Goal: Transaction & Acquisition: Purchase product/service

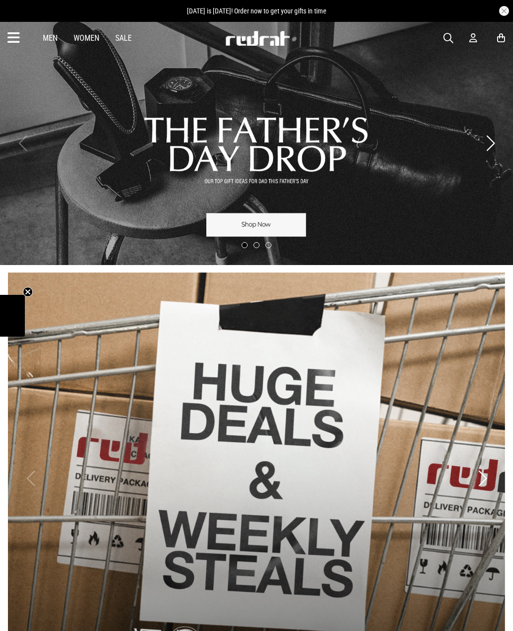
click at [287, 221] on link "1 / 3" at bounding box center [256, 143] width 513 height 244
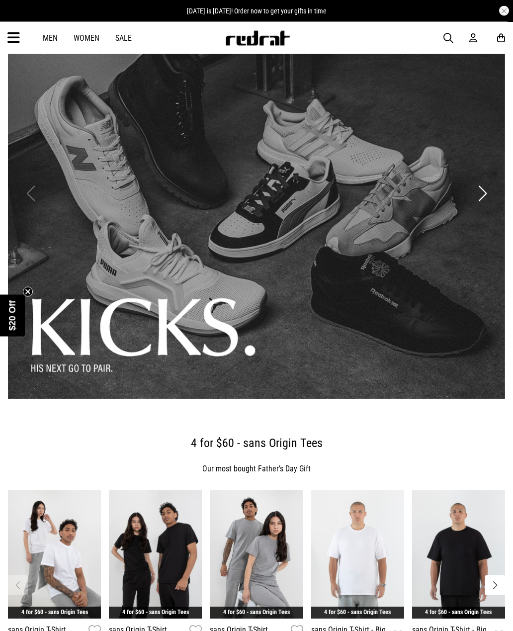
scroll to position [142, 0]
click at [484, 196] on button "Next slide" at bounding box center [482, 193] width 13 height 22
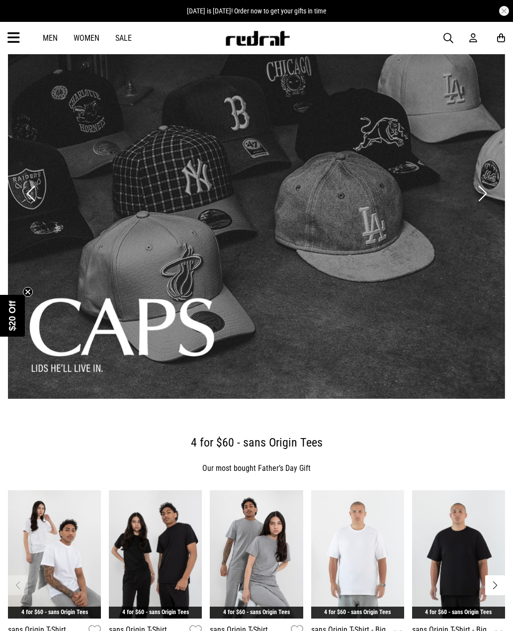
click at [363, 334] on link "2 / 3" at bounding box center [256, 194] width 497 height 412
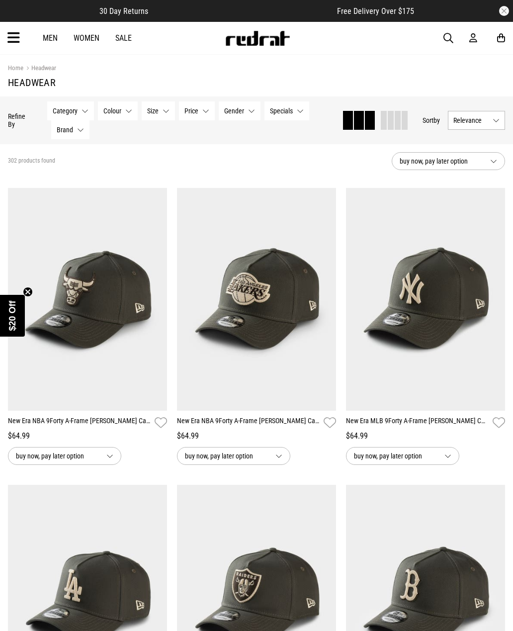
click at [483, 157] on button "buy now, pay later option" at bounding box center [448, 161] width 113 height 18
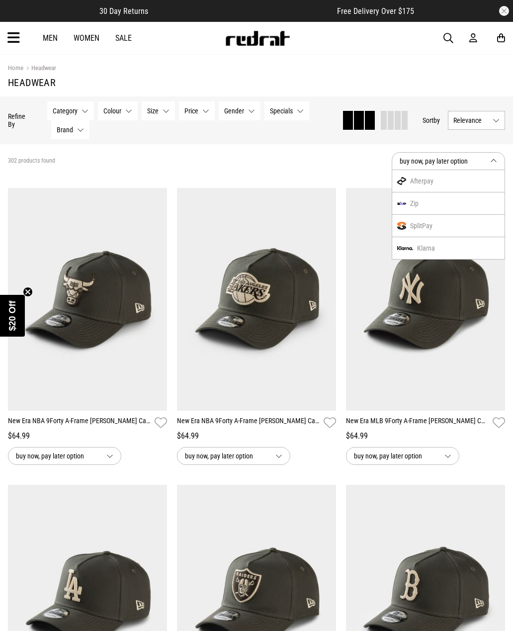
click at [482, 161] on span "buy now, pay later option" at bounding box center [441, 161] width 82 height 12
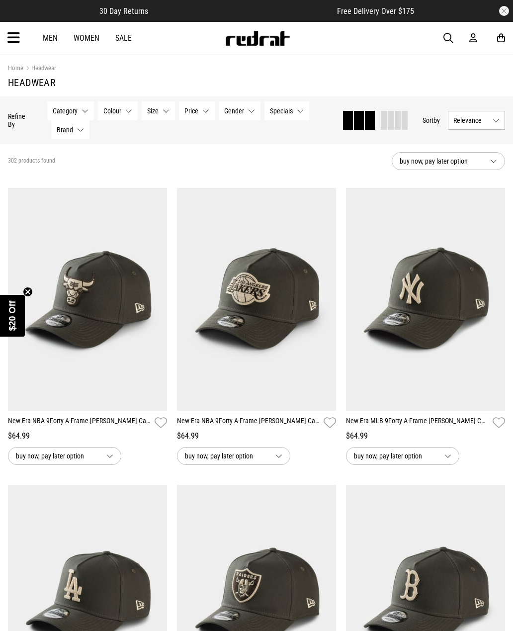
click at [481, 117] on span "Relevance" at bounding box center [470, 120] width 35 height 8
click at [487, 175] on li "Price (Lowest)" at bounding box center [476, 175] width 56 height 18
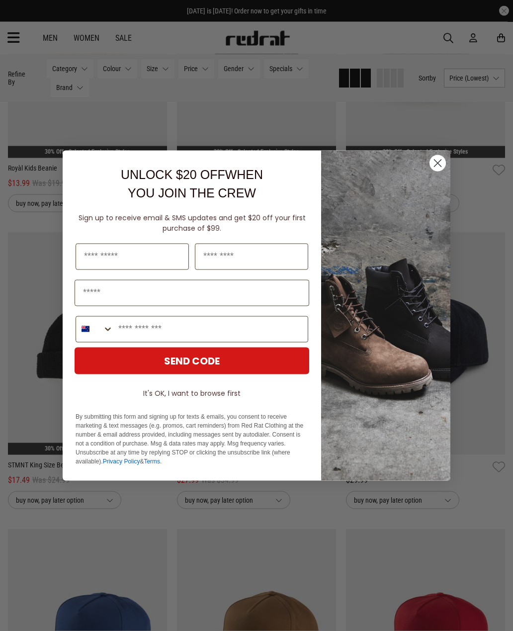
scroll to position [550, 0]
click at [161, 267] on input "First Name" at bounding box center [132, 257] width 113 height 26
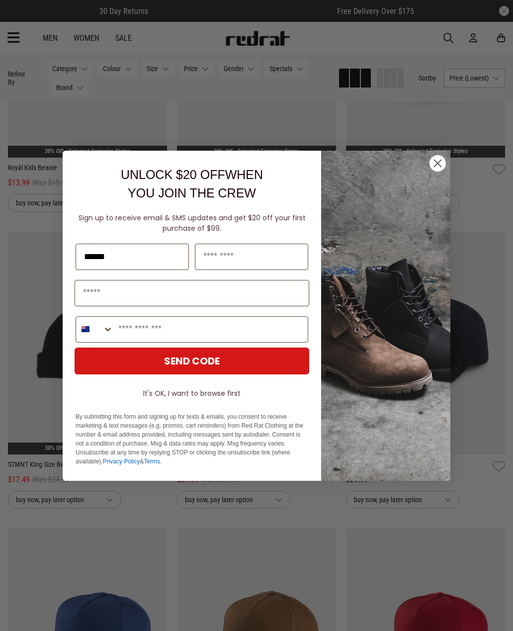
type input "******"
click at [264, 270] on input "Last Name" at bounding box center [251, 257] width 113 height 26
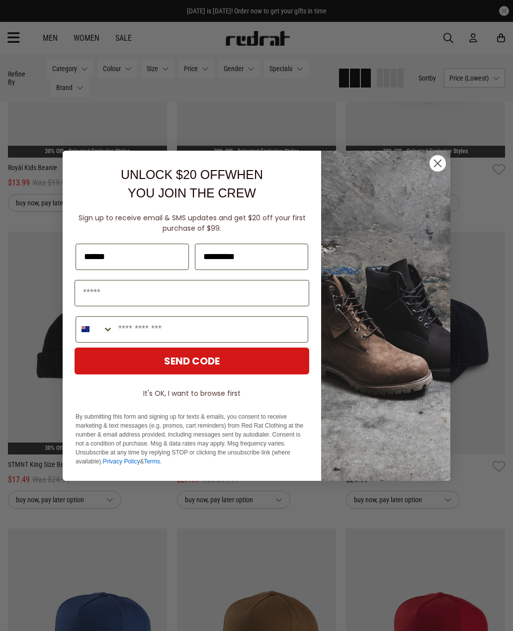
type input "*********"
click at [281, 301] on input "Email" at bounding box center [192, 293] width 235 height 26
type input "**********"
click at [284, 342] on input "Phone Number" at bounding box center [210, 329] width 194 height 25
type input "**********"
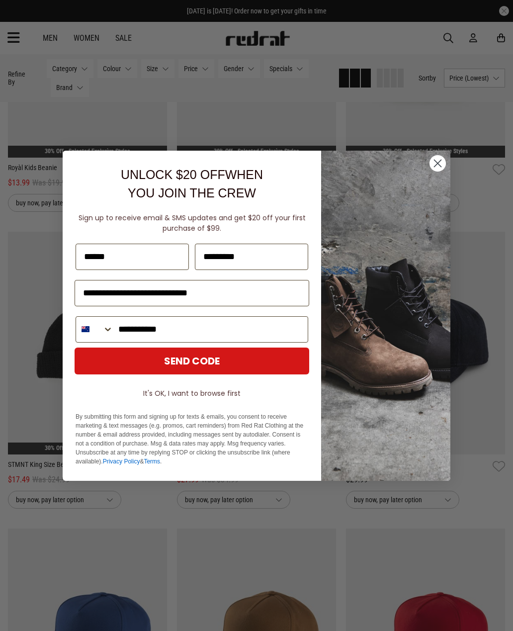
click at [263, 374] on button "SEND CODE" at bounding box center [192, 360] width 235 height 27
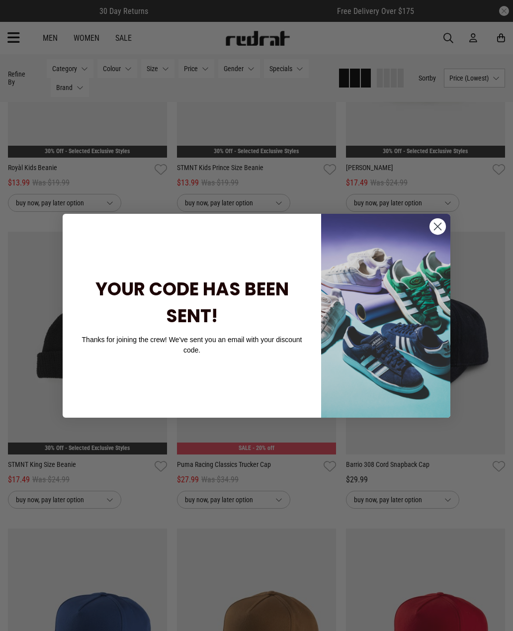
click at [436, 234] on circle "Close dialog" at bounding box center [437, 226] width 16 height 16
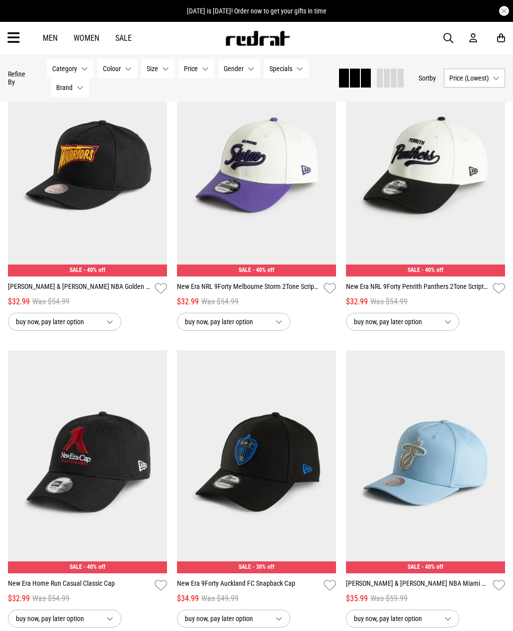
scroll to position [1622, 0]
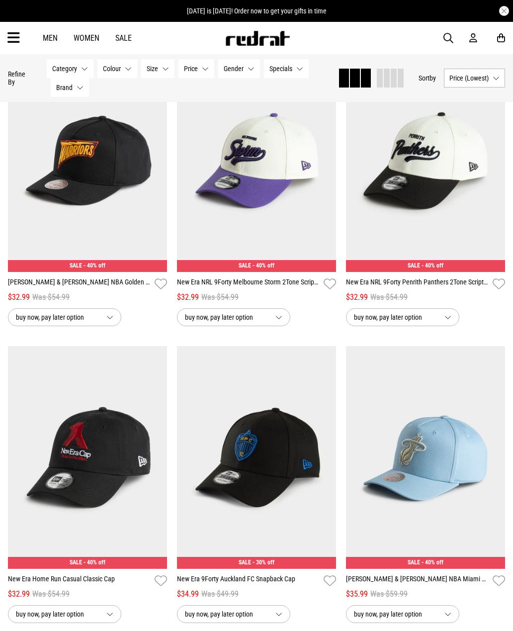
click at [443, 326] on button "buy now, pay later option" at bounding box center [402, 317] width 113 height 18
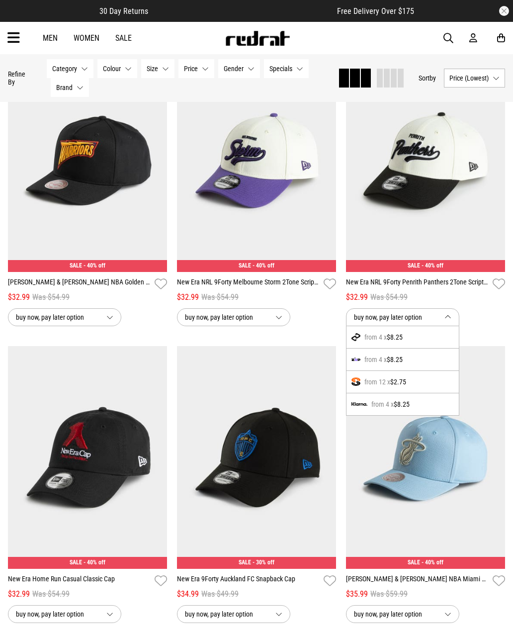
click at [437, 325] on button "buy now, pay later option" at bounding box center [402, 317] width 113 height 18
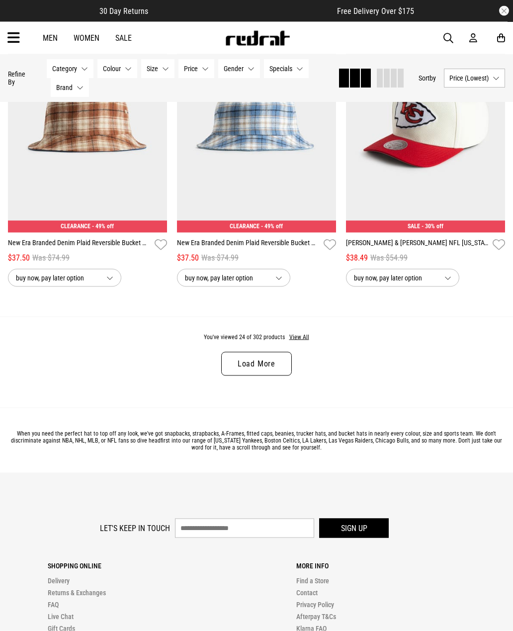
scroll to position [2298, 0]
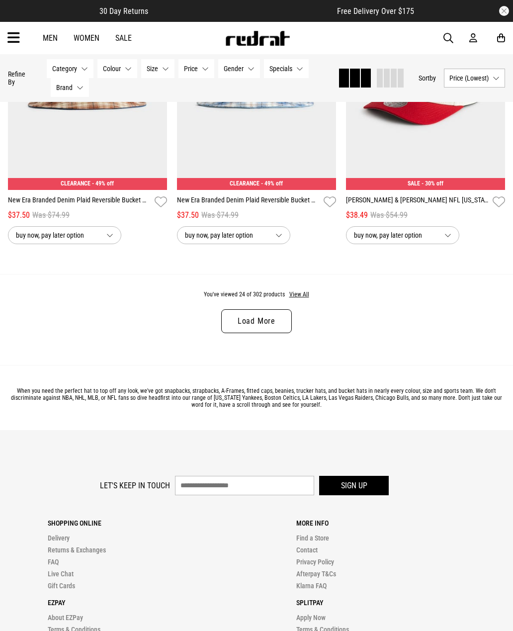
click at [266, 326] on link "Load More" at bounding box center [256, 321] width 71 height 24
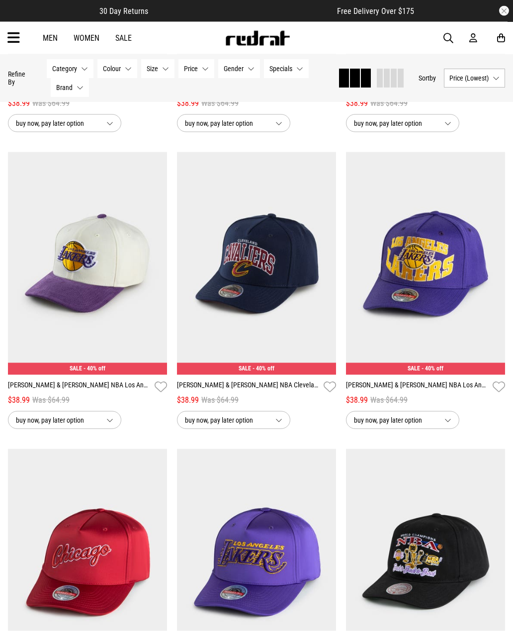
scroll to position [3300, 0]
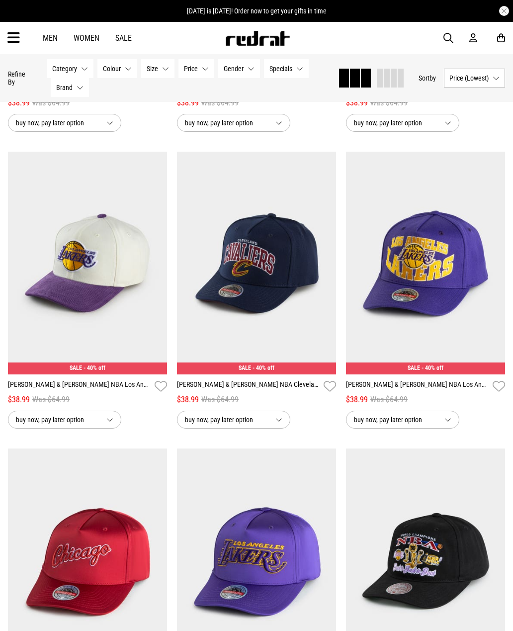
click at [280, 428] on button "buy now, pay later option" at bounding box center [233, 420] width 113 height 18
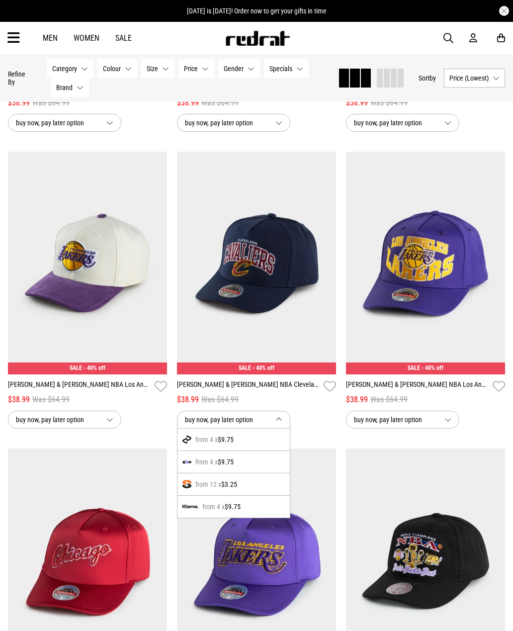
click at [275, 427] on button "buy now, pay later option" at bounding box center [233, 420] width 113 height 18
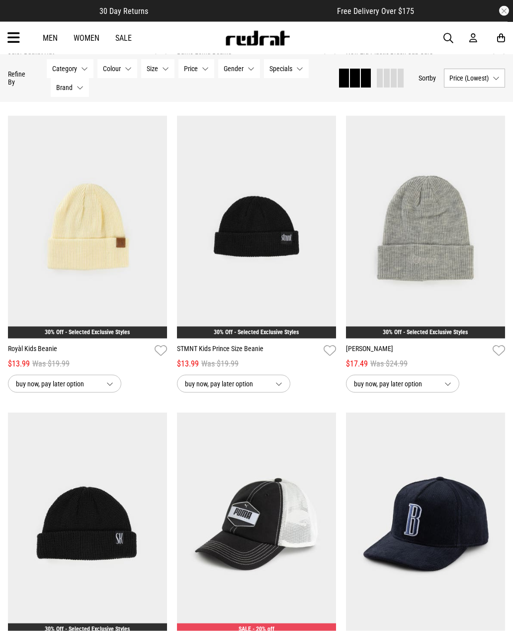
scroll to position [0, 0]
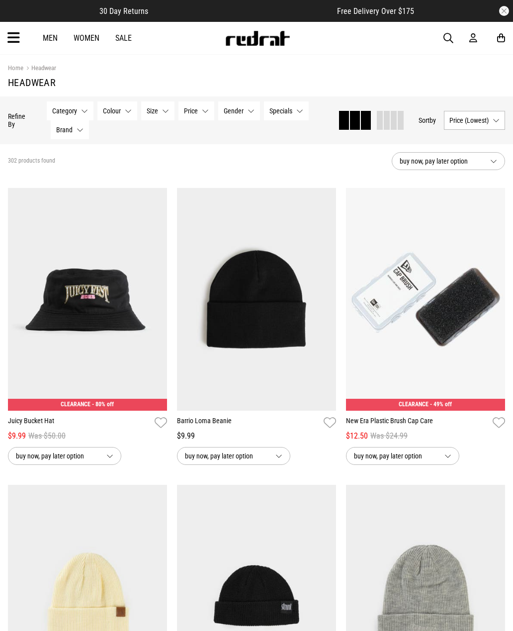
click at [53, 33] on link "Men" at bounding box center [50, 37] width 15 height 9
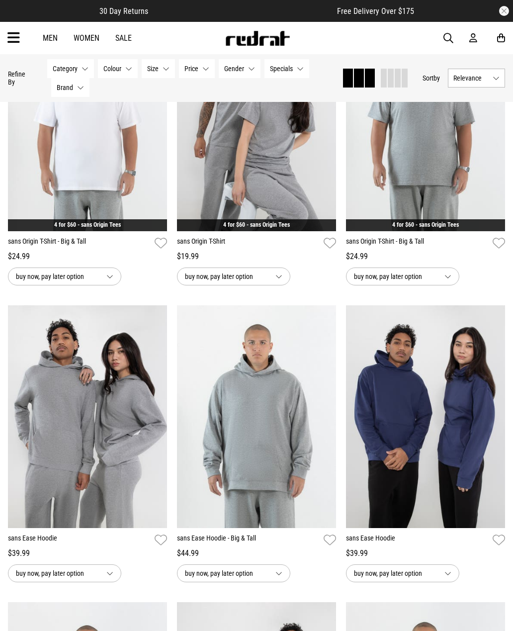
scroll to position [443, 0]
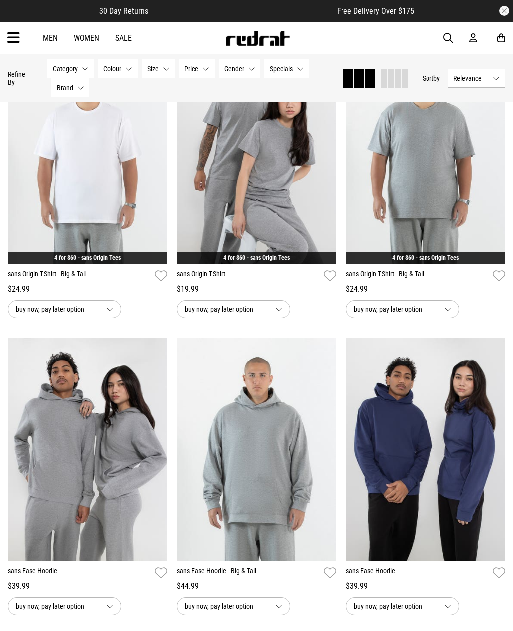
click at [480, 80] on span "Relevance" at bounding box center [470, 78] width 35 height 8
click at [485, 132] on li "Price (Lowest)" at bounding box center [476, 133] width 56 height 18
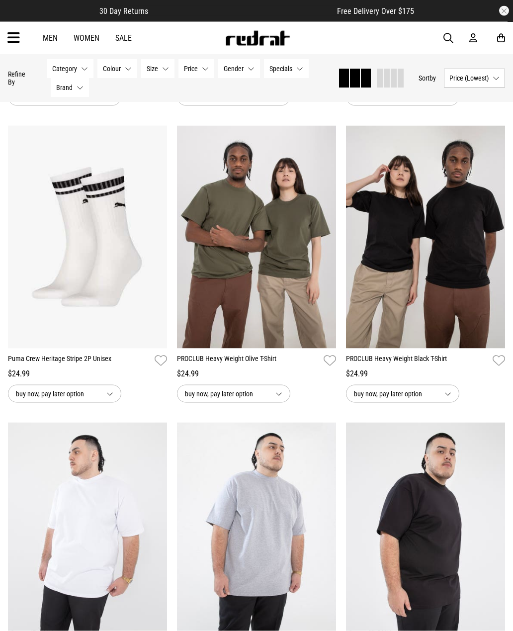
scroll to position [1249, 0]
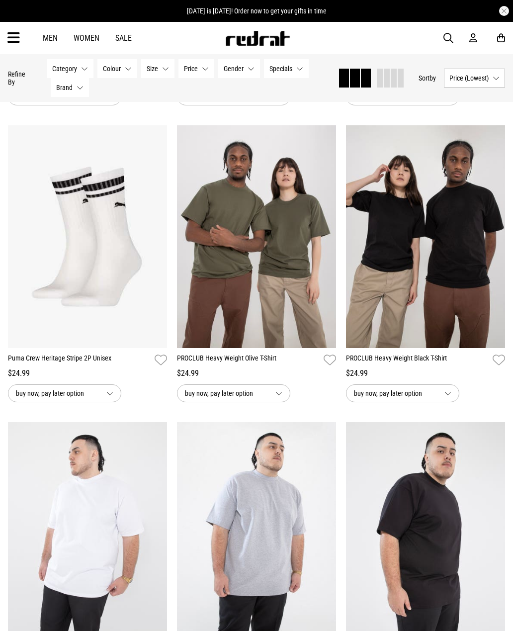
click at [440, 398] on button "buy now, pay later option" at bounding box center [402, 393] width 113 height 18
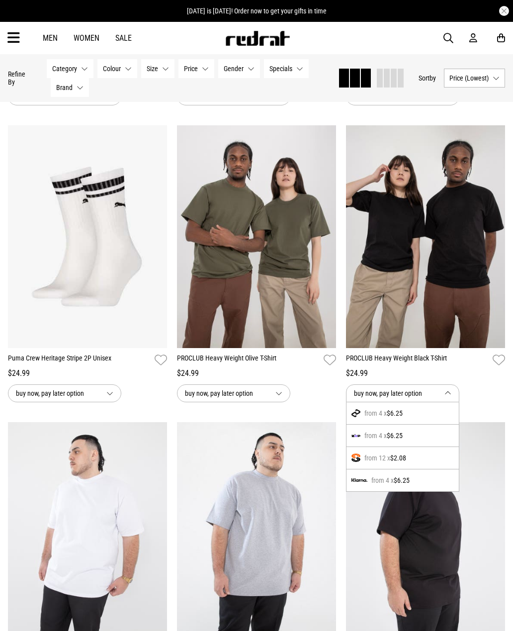
click at [435, 399] on span "buy now, pay later option" at bounding box center [395, 393] width 82 height 12
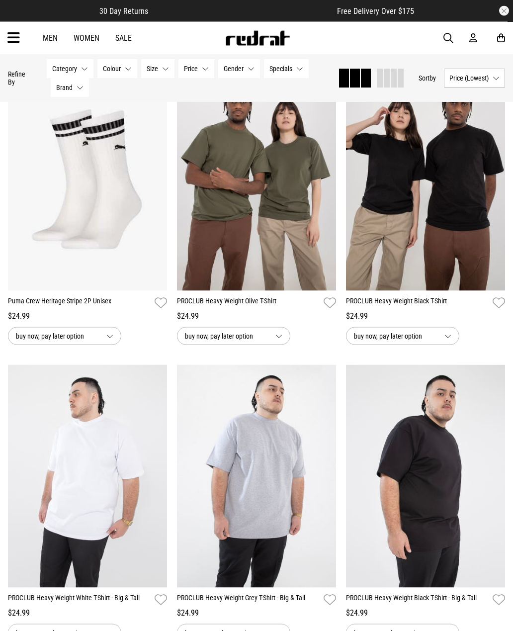
scroll to position [1307, 0]
click at [453, 252] on img at bounding box center [425, 179] width 159 height 223
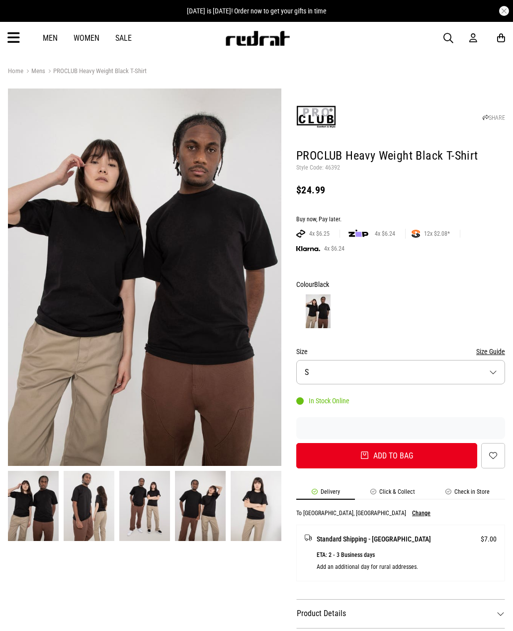
click at [475, 370] on button "Size S" at bounding box center [400, 372] width 209 height 24
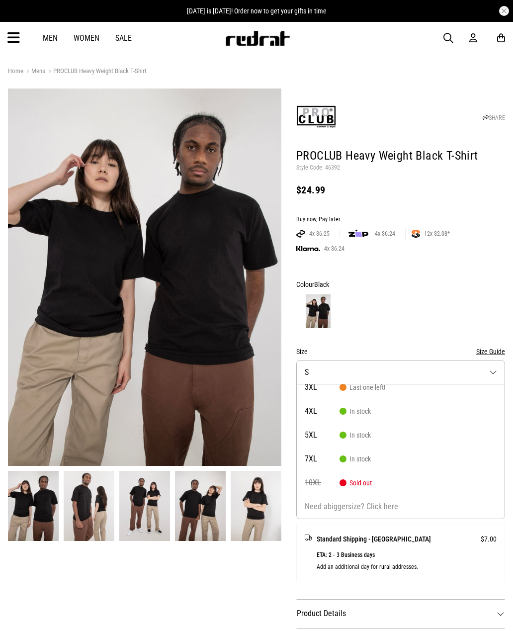
scroll to position [128, 0]
click at [469, 283] on div "Colour Black" at bounding box center [400, 284] width 209 height 12
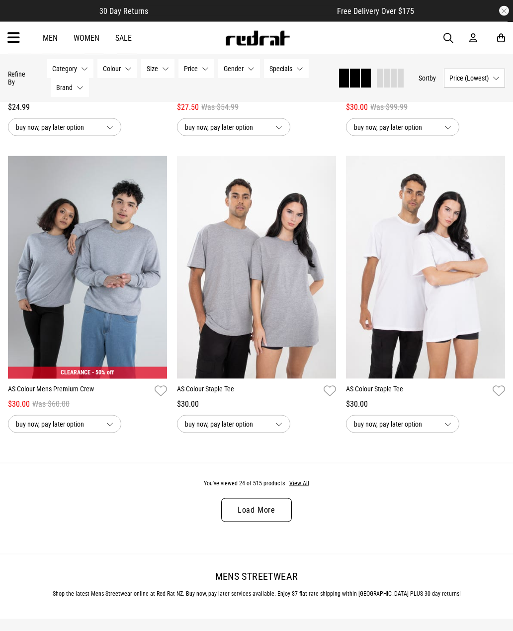
scroll to position [2113, 0]
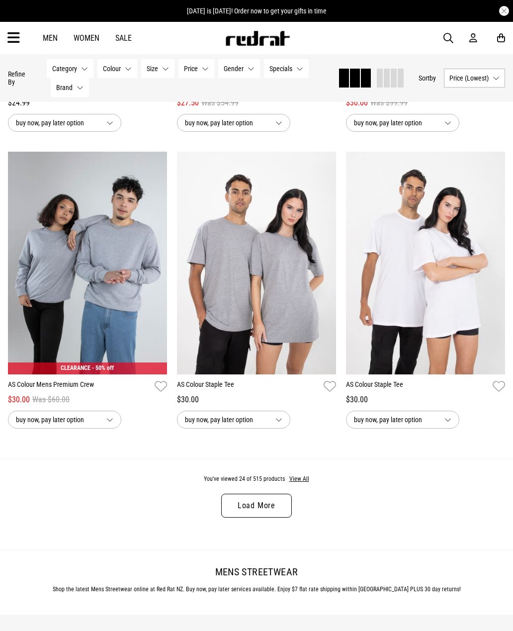
click at [271, 512] on link "Load More" at bounding box center [256, 506] width 71 height 24
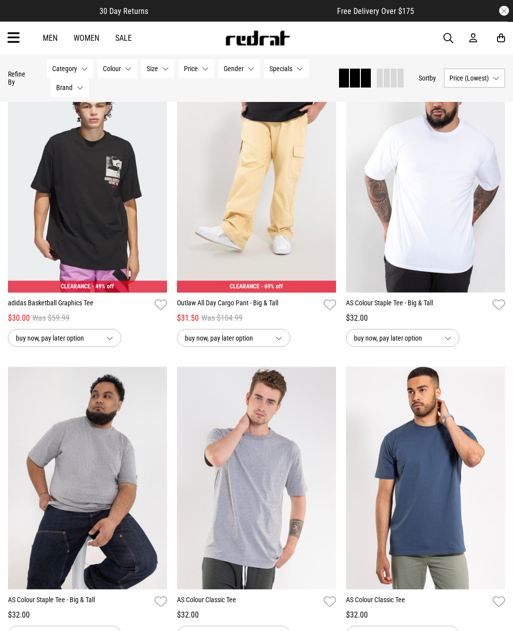
scroll to position [2788, 0]
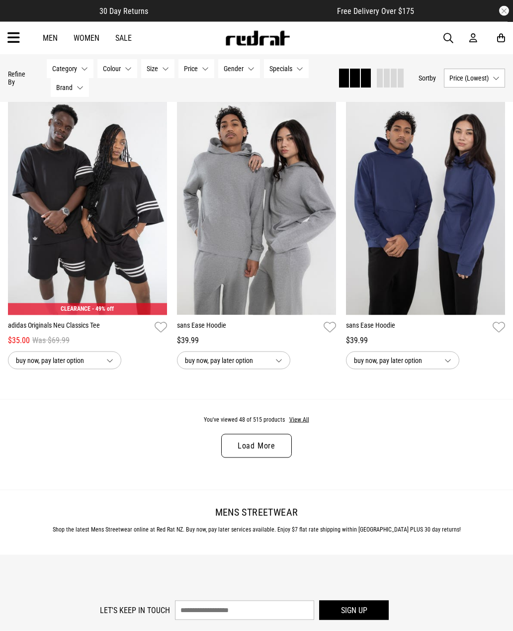
click at [274, 458] on link "Load More" at bounding box center [256, 446] width 71 height 24
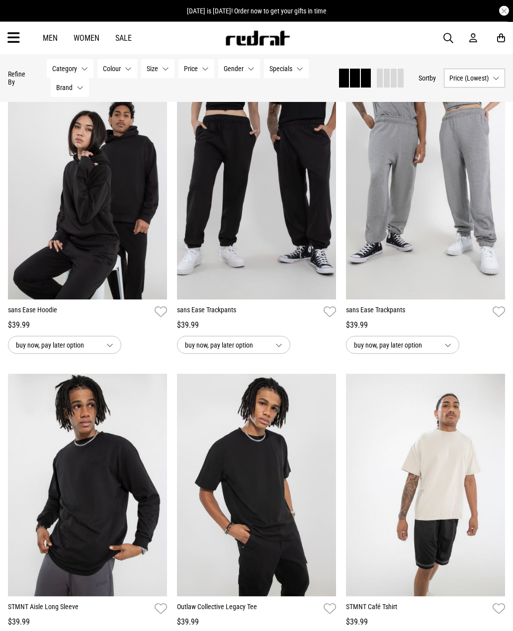
scroll to position [4858, 0]
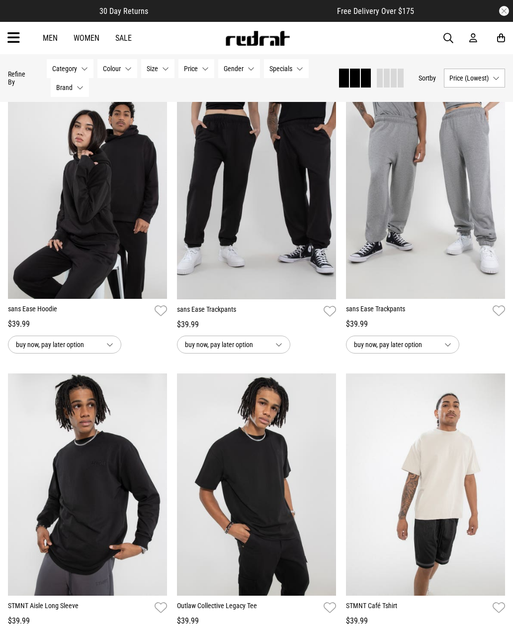
click at [282, 260] on img at bounding box center [256, 188] width 159 height 223
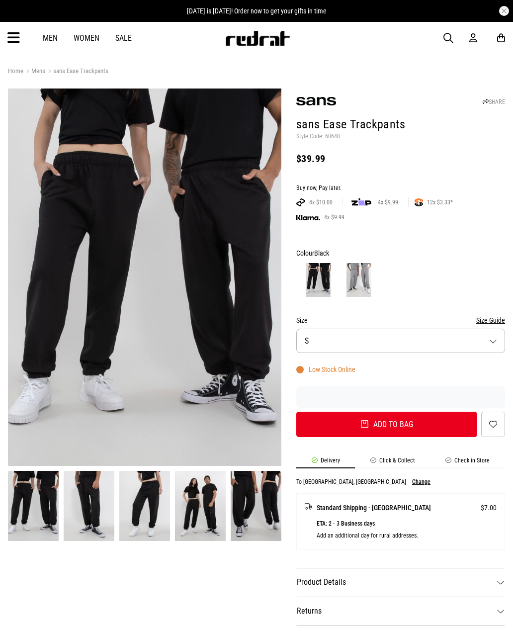
click at [373, 341] on button "Size S" at bounding box center [400, 341] width 209 height 24
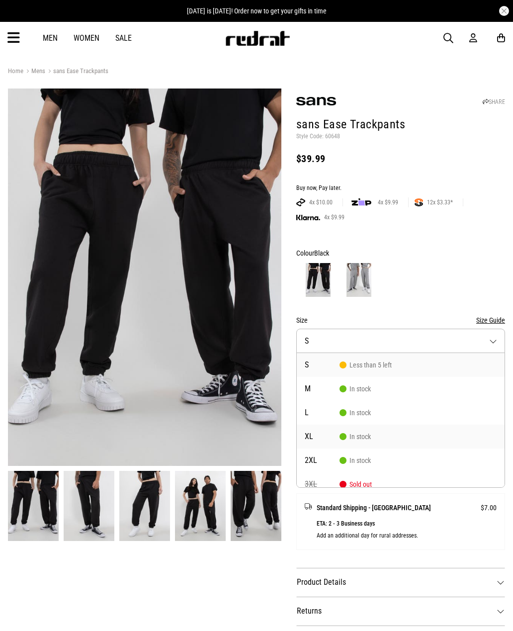
click at [361, 433] on span "In stock" at bounding box center [354, 436] width 31 height 8
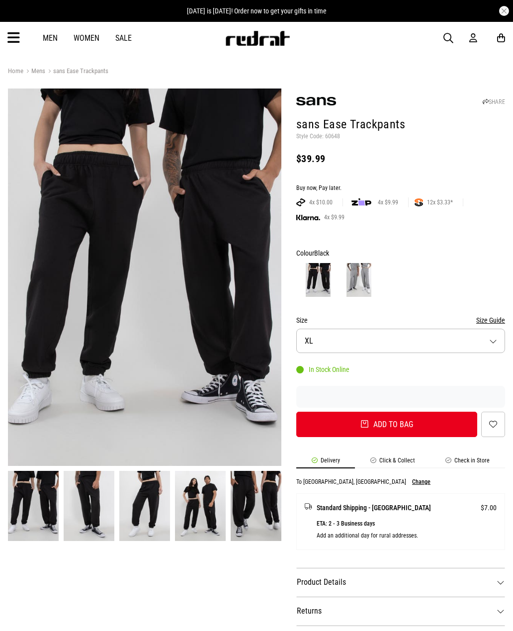
click at [418, 424] on button "Add to bag" at bounding box center [386, 424] width 181 height 25
select select "**"
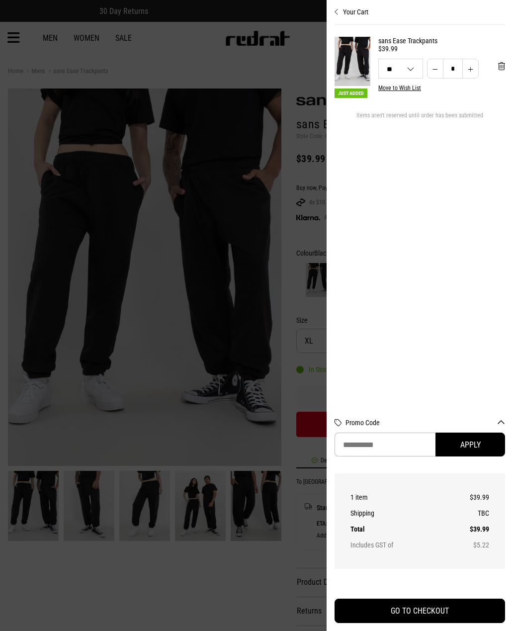
click at [361, 8] on button "Your Cart" at bounding box center [419, 8] width 170 height 16
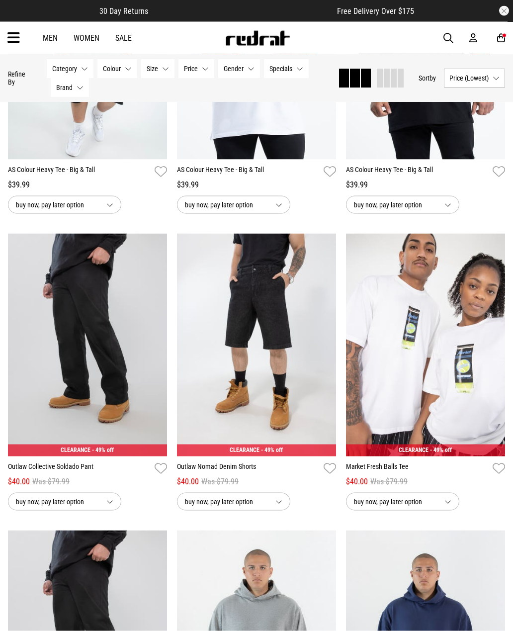
scroll to position [1791, 0]
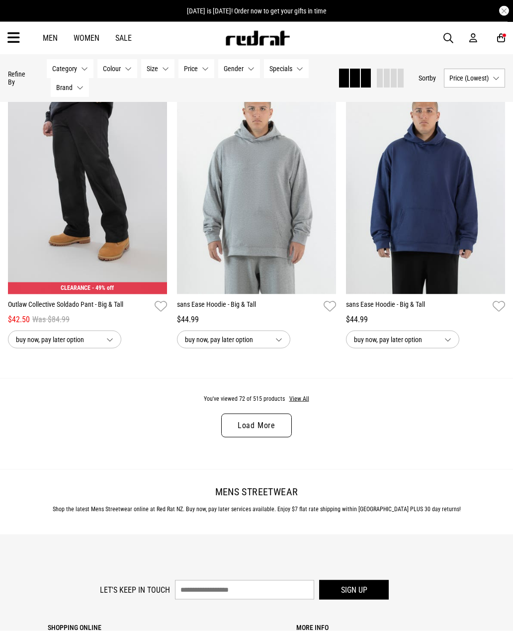
click at [274, 430] on link "Load More" at bounding box center [256, 425] width 71 height 24
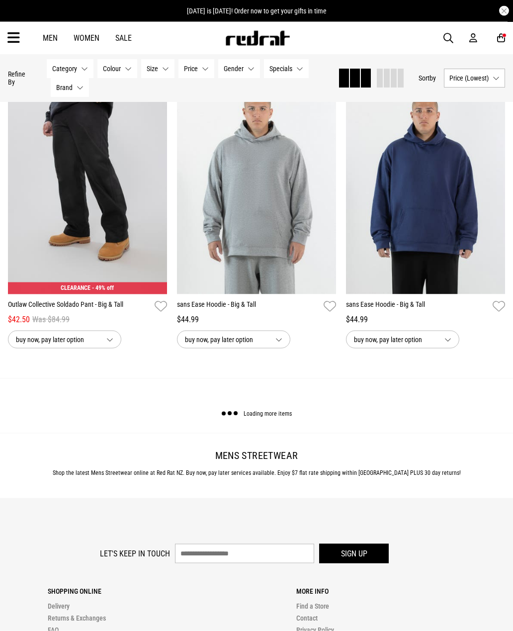
scroll to position [2249, 0]
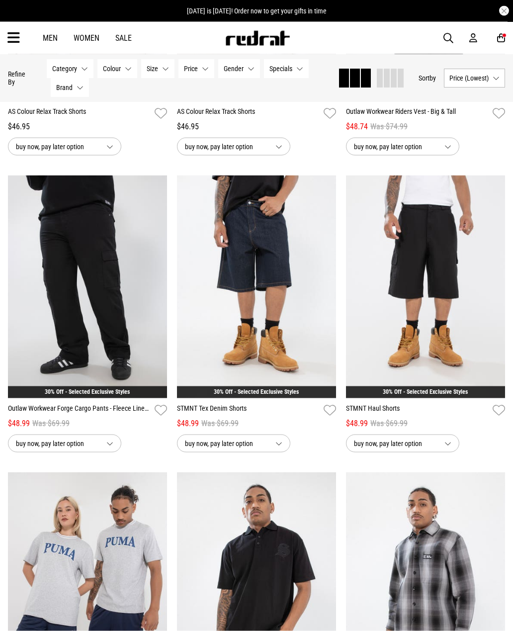
scroll to position [3930, 0]
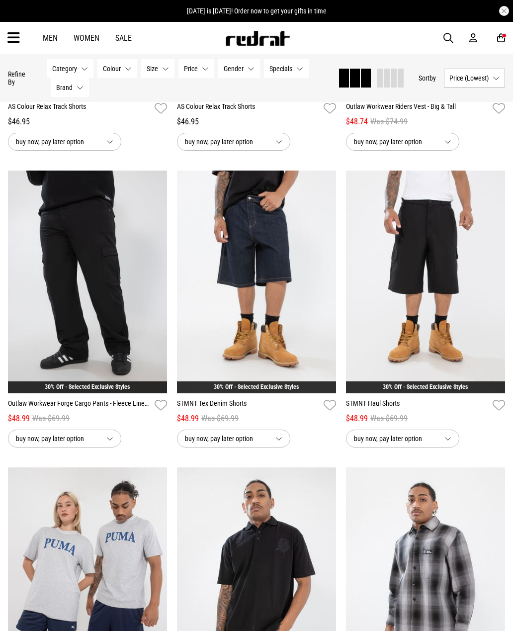
click at [420, 339] on img at bounding box center [425, 281] width 159 height 223
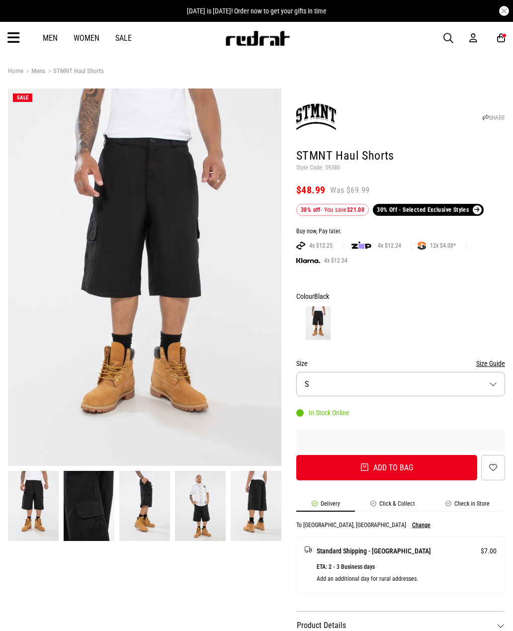
click at [385, 374] on button "Size S" at bounding box center [400, 384] width 209 height 24
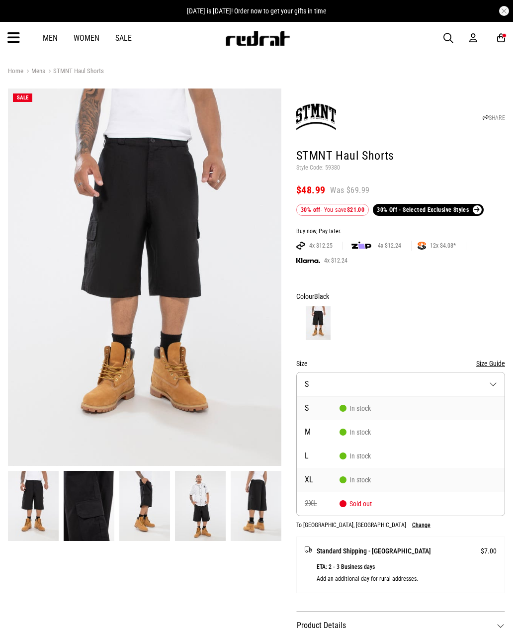
click at [350, 478] on span "In stock" at bounding box center [354, 480] width 31 height 8
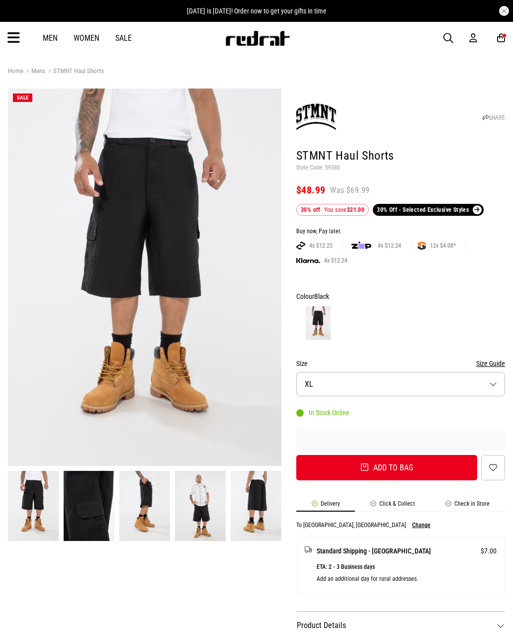
click at [374, 469] on button "Add to bag" at bounding box center [386, 467] width 181 height 25
select select "**"
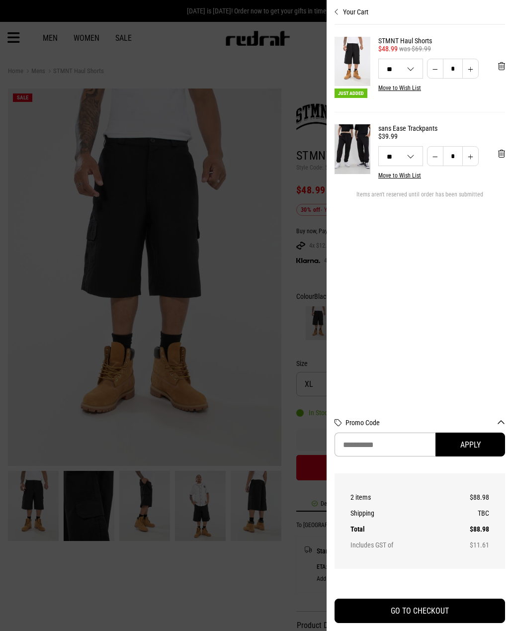
click at [268, 308] on div at bounding box center [256, 315] width 513 height 631
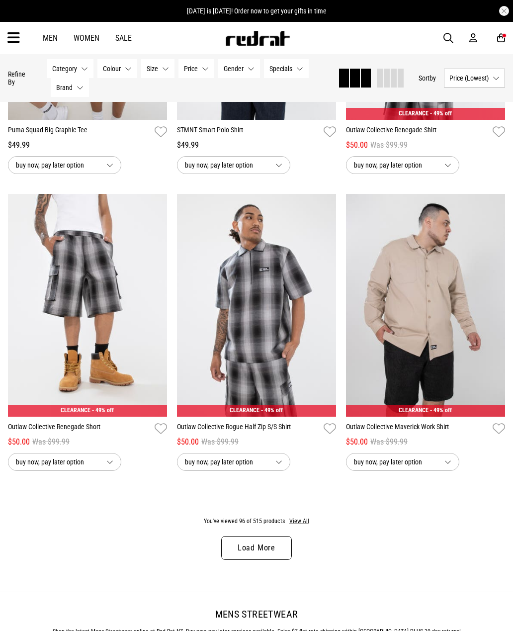
scroll to position [2131, 0]
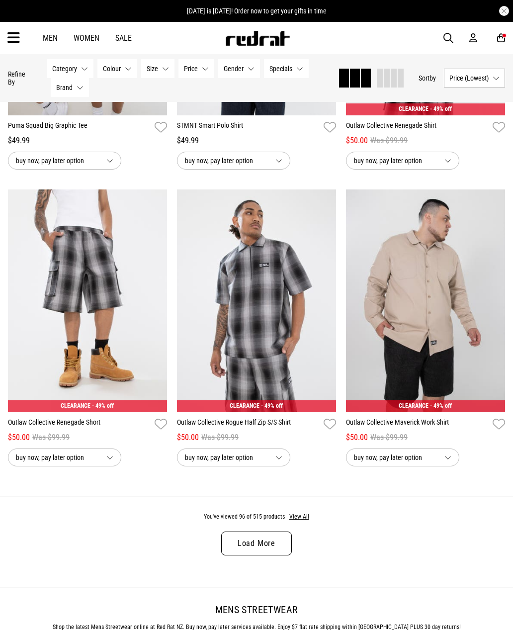
click at [278, 554] on link "Load More" at bounding box center [256, 543] width 71 height 24
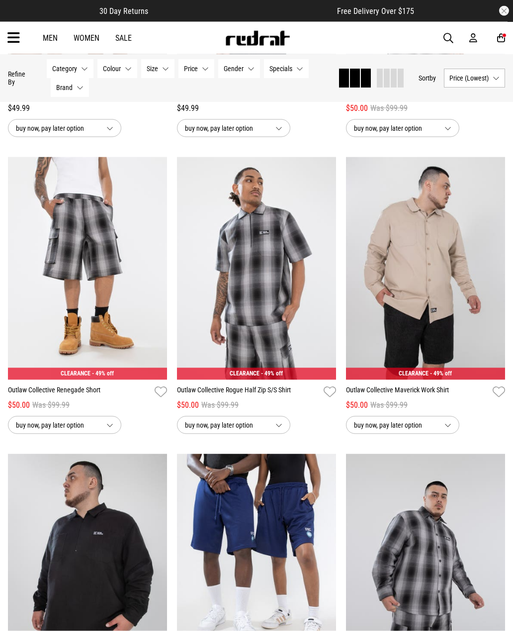
scroll to position [2158, 0]
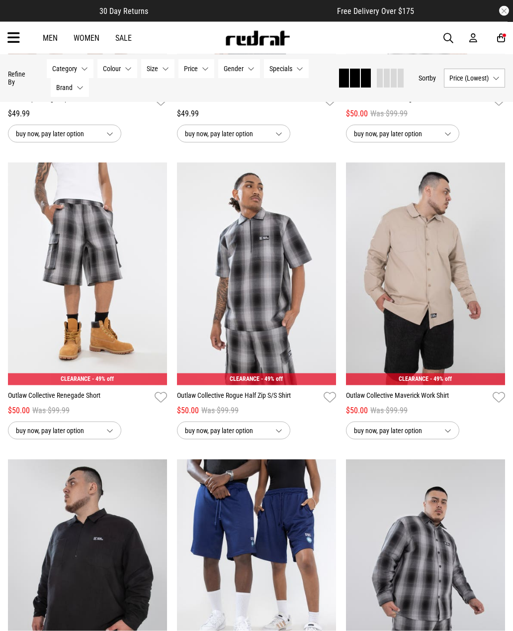
click at [54, 35] on link "Men" at bounding box center [50, 37] width 15 height 9
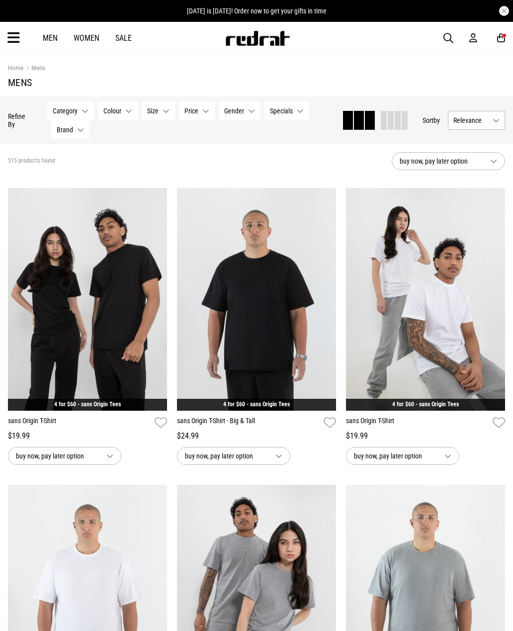
click at [78, 112] on button "Category None selected" at bounding box center [70, 110] width 47 height 19
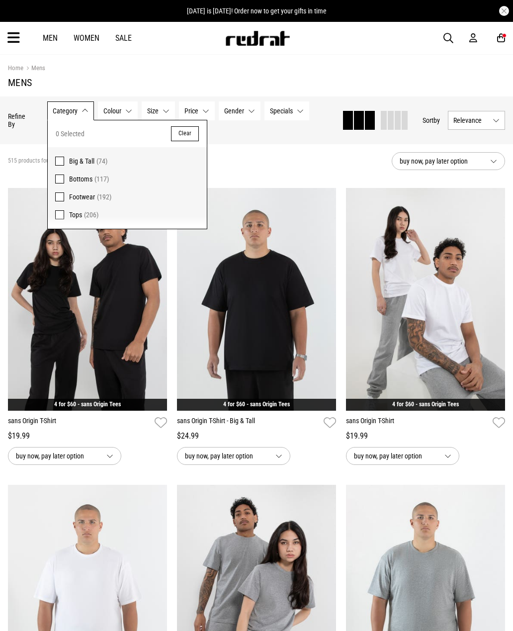
click at [61, 191] on label "Footwear (192)" at bounding box center [127, 197] width 159 height 18
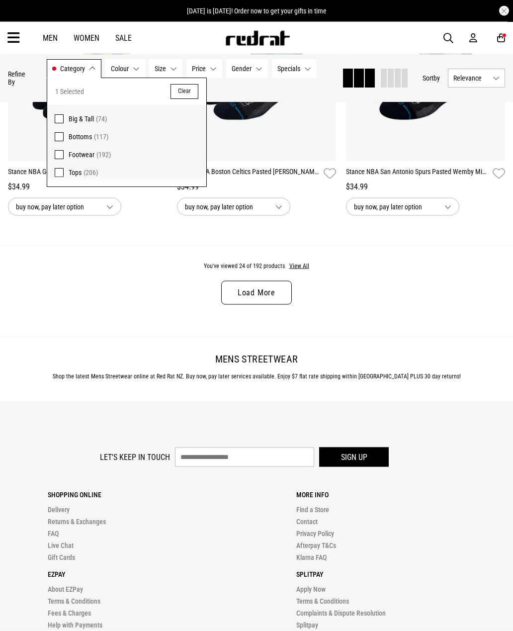
click at [272, 295] on link "Load More" at bounding box center [256, 293] width 71 height 24
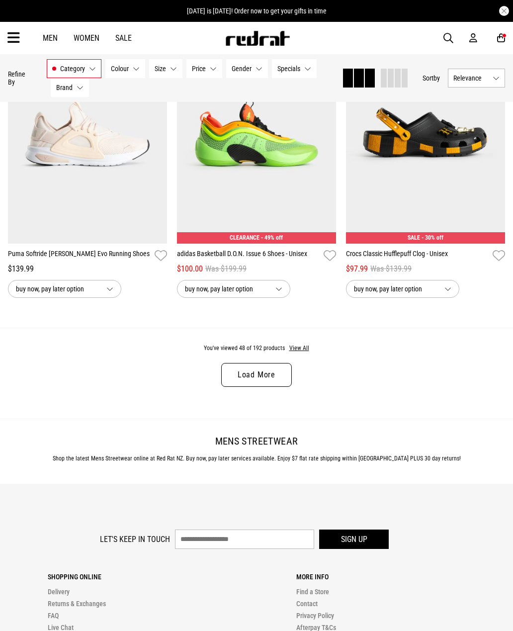
scroll to position [4631, 0]
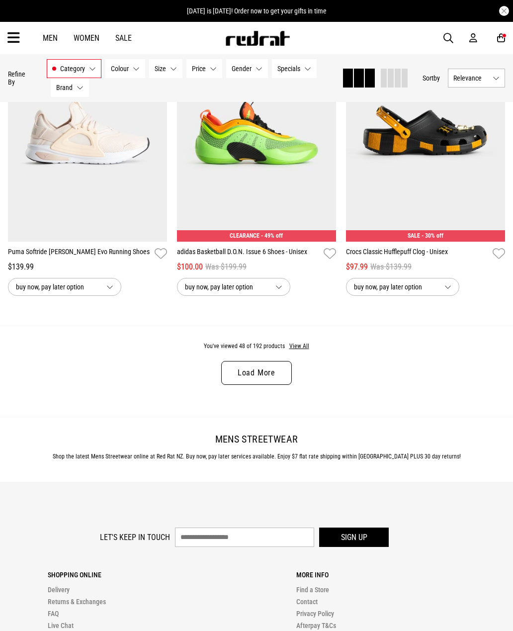
click at [273, 385] on link "Load More" at bounding box center [256, 373] width 71 height 24
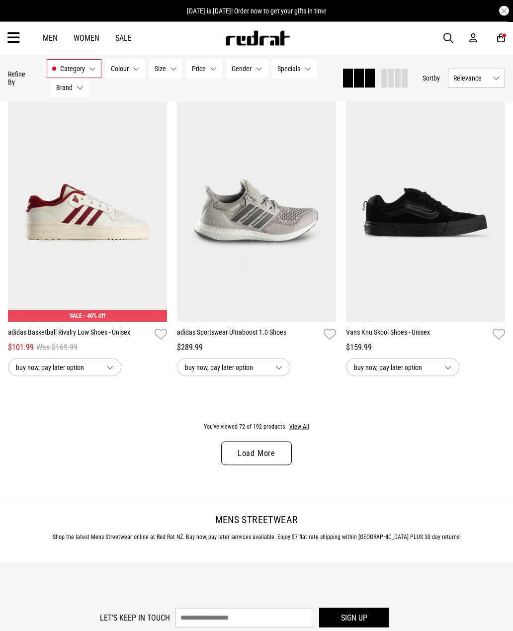
scroll to position [6934, 0]
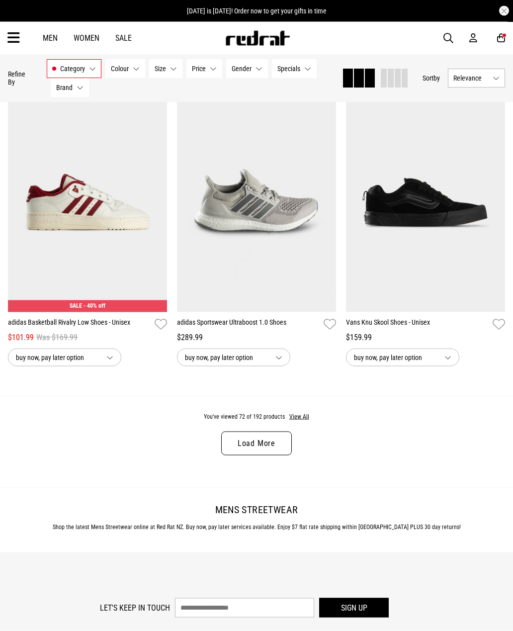
click at [271, 455] on link "Load More" at bounding box center [256, 443] width 71 height 24
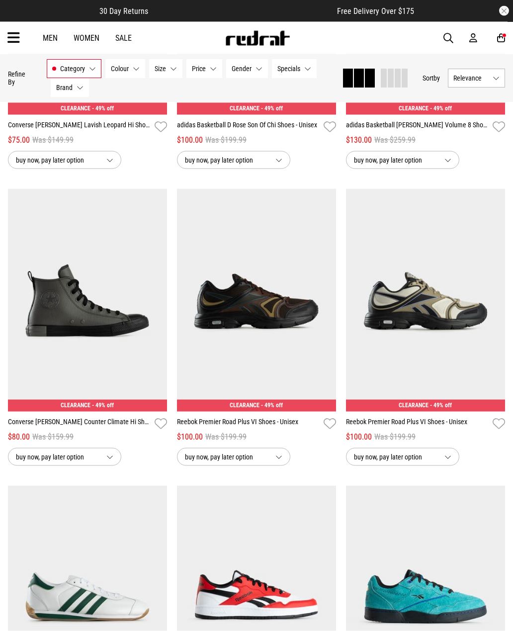
scroll to position [7437, 0]
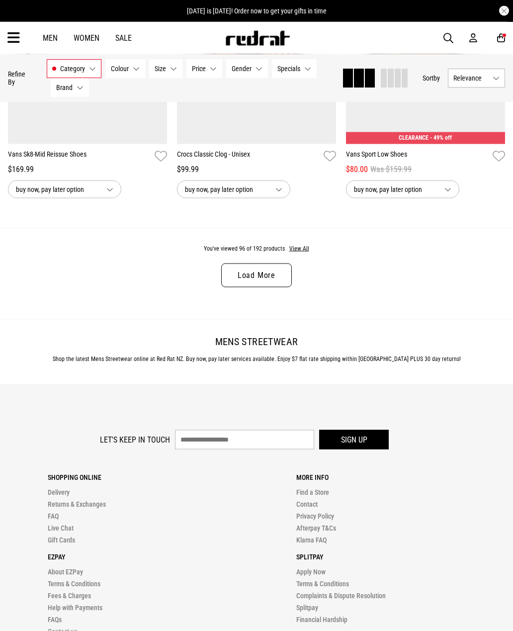
click at [264, 287] on link "Load More" at bounding box center [256, 275] width 71 height 24
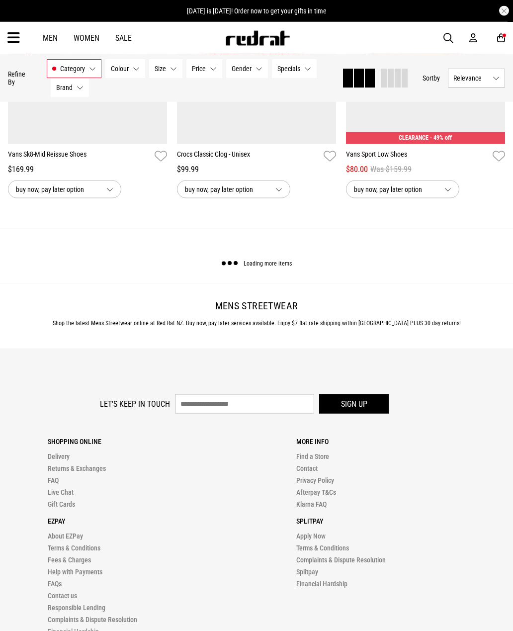
scroll to position [9476, 0]
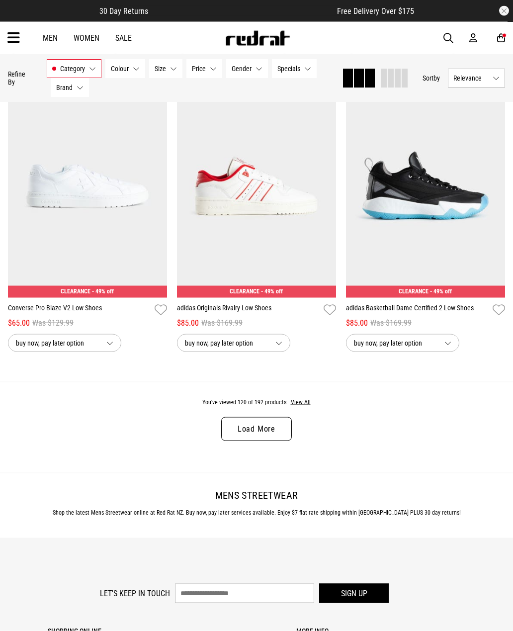
scroll to position [11693, 0]
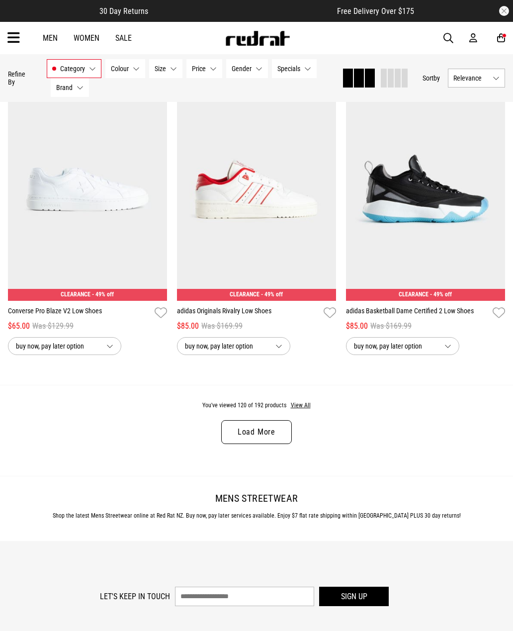
click at [274, 444] on link "Load More" at bounding box center [256, 432] width 71 height 24
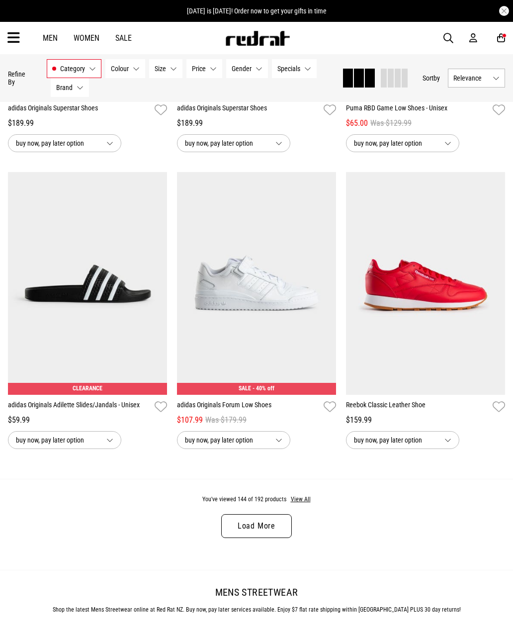
scroll to position [13982, 0]
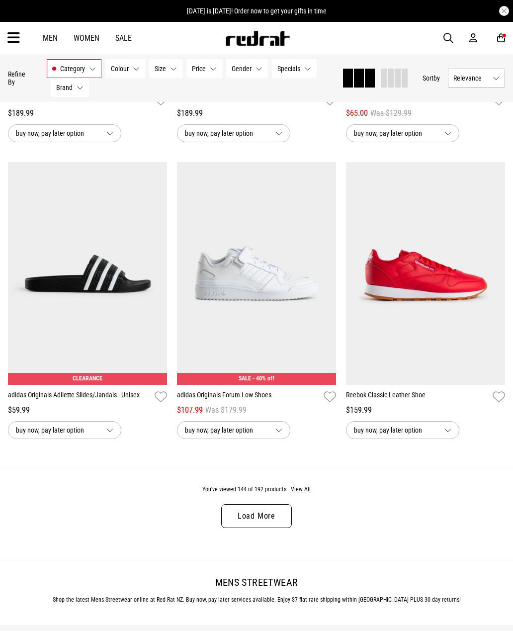
click at [280, 528] on link "Load More" at bounding box center [256, 516] width 71 height 24
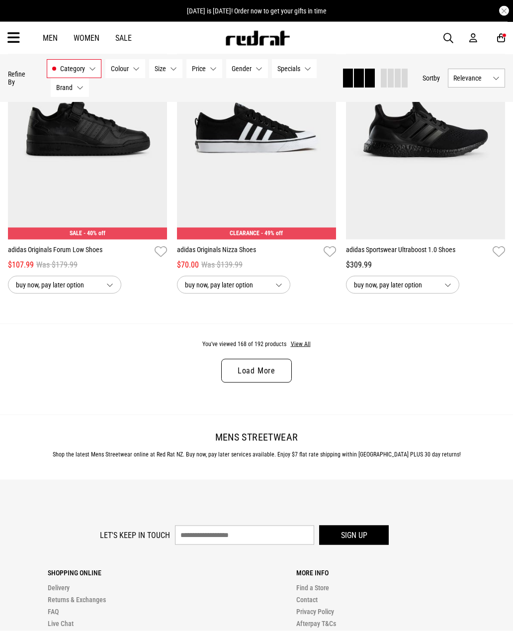
scroll to position [16535, 0]
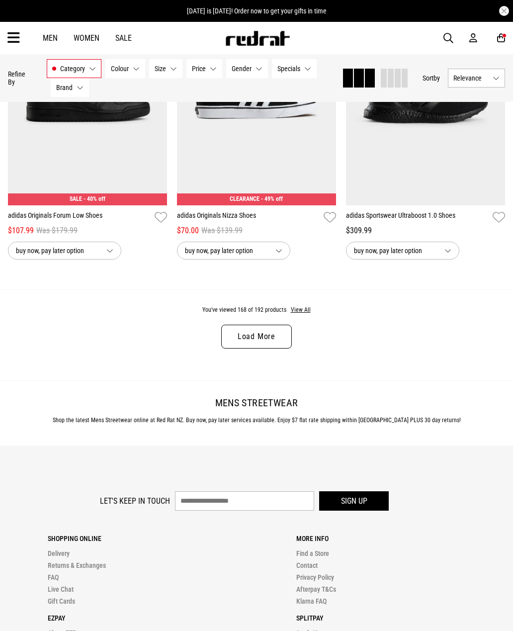
click at [270, 348] on link "Load More" at bounding box center [256, 337] width 71 height 24
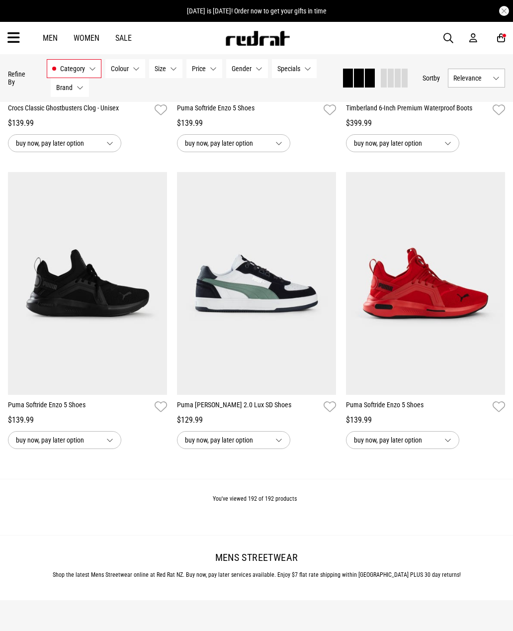
scroll to position [18580, 0]
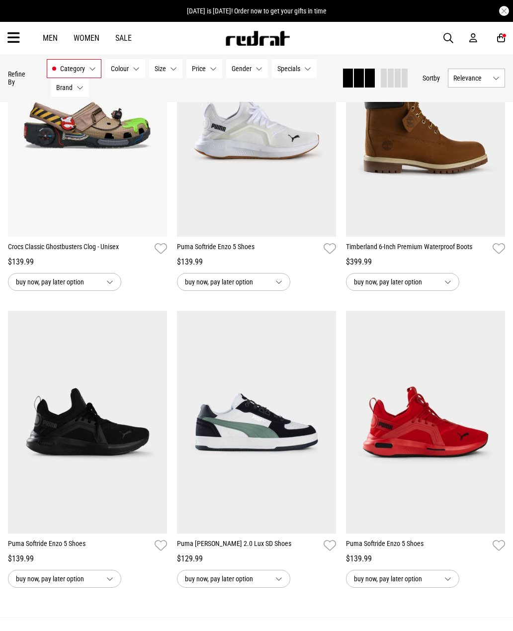
click at [130, 35] on link "Sale" at bounding box center [123, 37] width 16 height 9
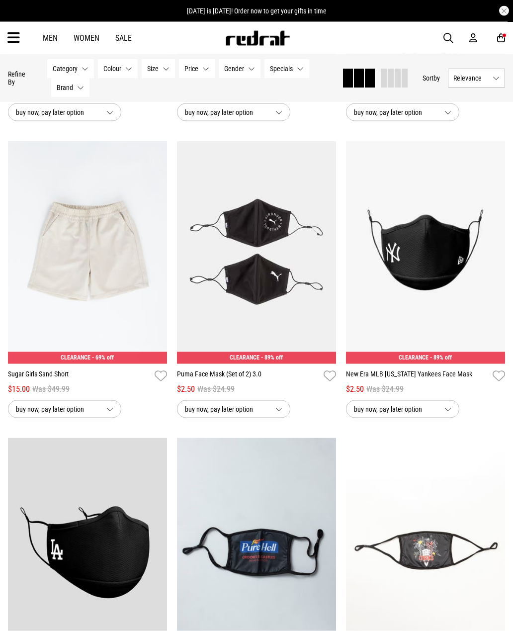
scroll to position [1234, 0]
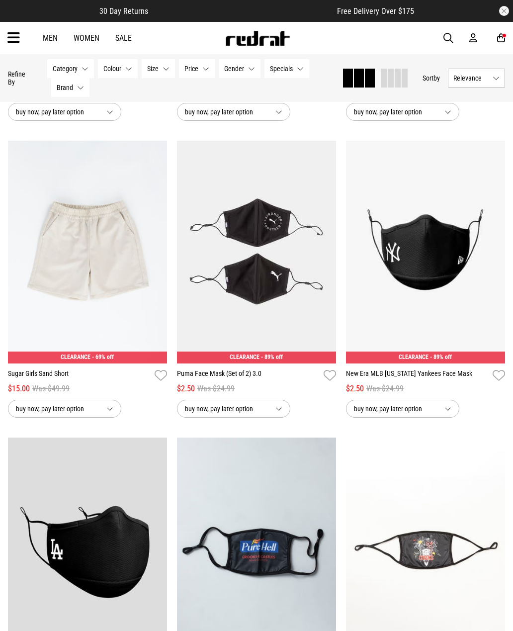
click at [116, 295] on img at bounding box center [87, 252] width 159 height 223
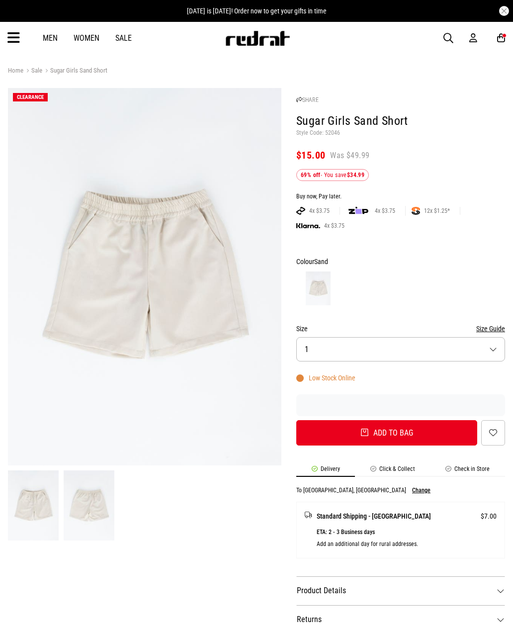
click at [387, 352] on button "Size 1" at bounding box center [400, 349] width 209 height 24
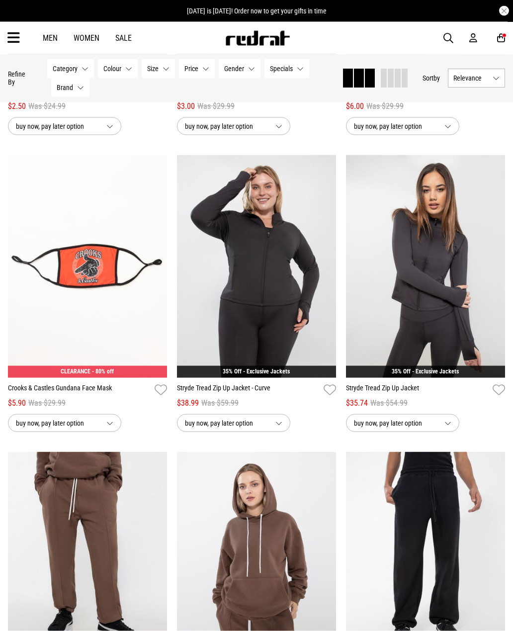
scroll to position [1814, 0]
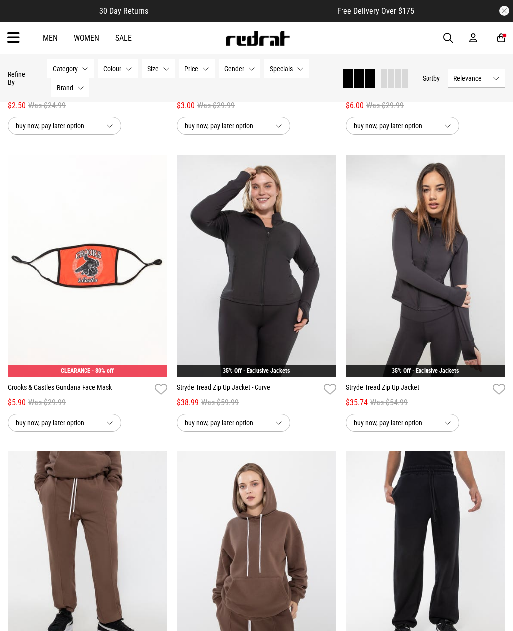
click at [306, 283] on img at bounding box center [256, 266] width 159 height 223
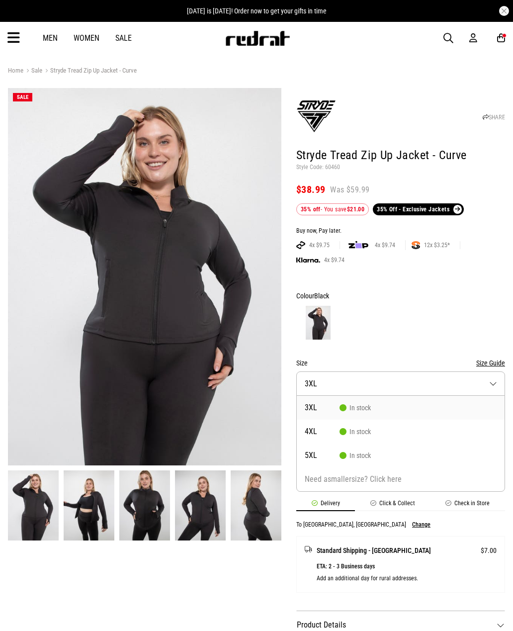
click at [361, 408] on span "In stock" at bounding box center [354, 408] width 31 height 8
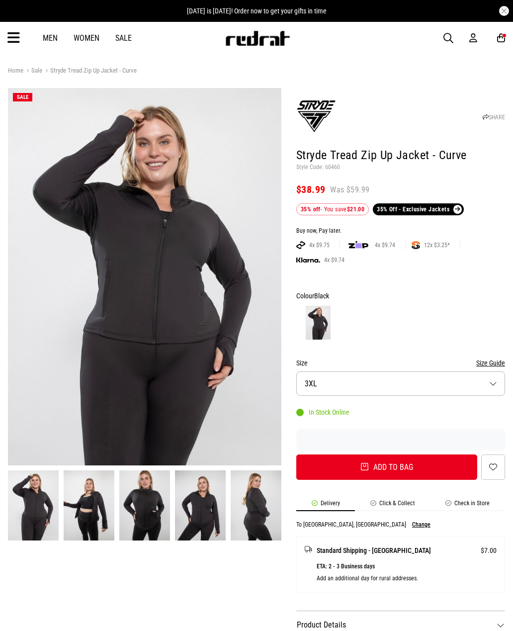
click at [363, 466] on button "Add to bag" at bounding box center [386, 466] width 181 height 25
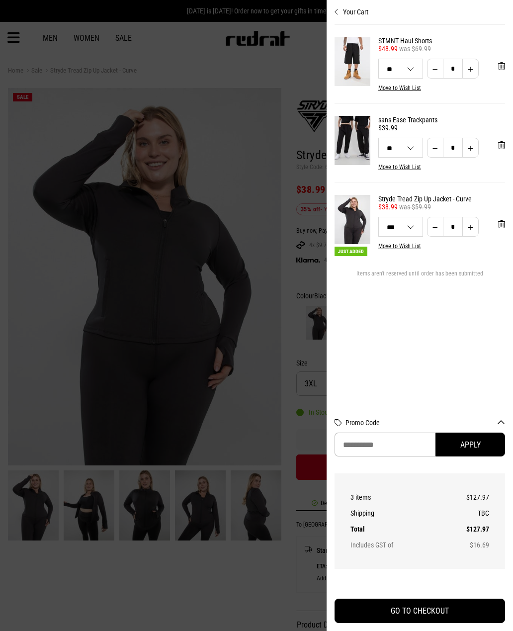
click at [278, 171] on div at bounding box center [256, 315] width 513 height 631
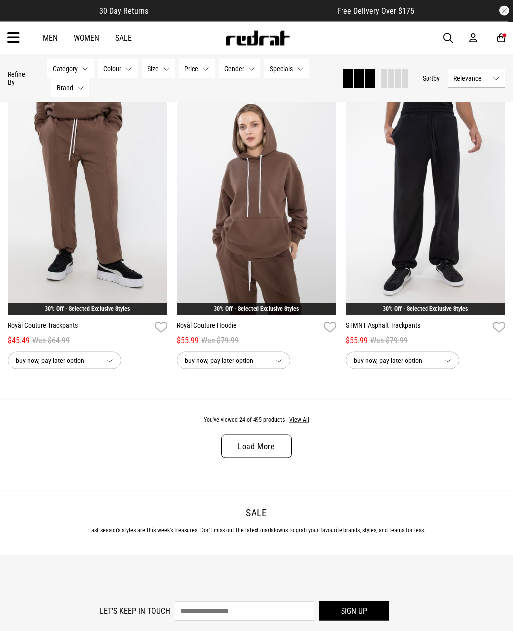
scroll to position [2181, 0]
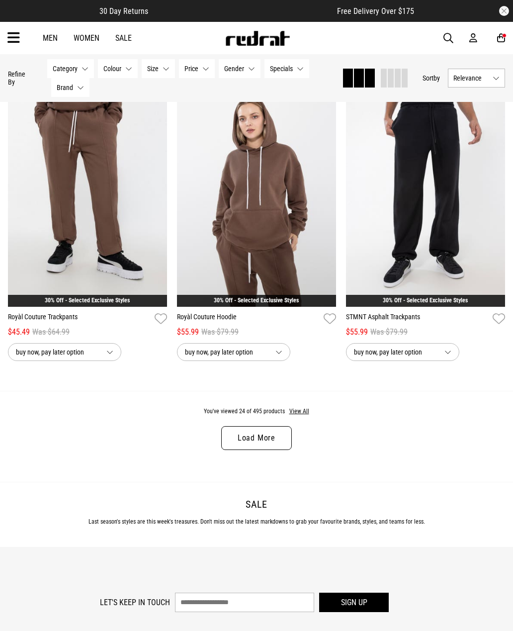
click at [274, 448] on link "Load More" at bounding box center [256, 438] width 71 height 24
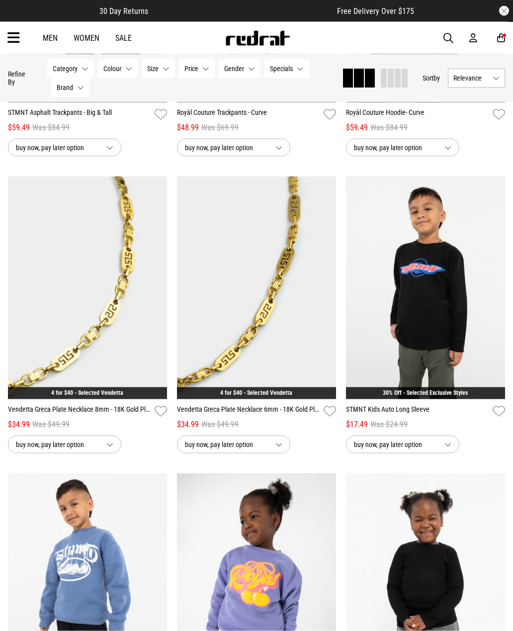
scroll to position [2682, 0]
click at [110, 453] on button "buy now, pay later option" at bounding box center [64, 444] width 113 height 18
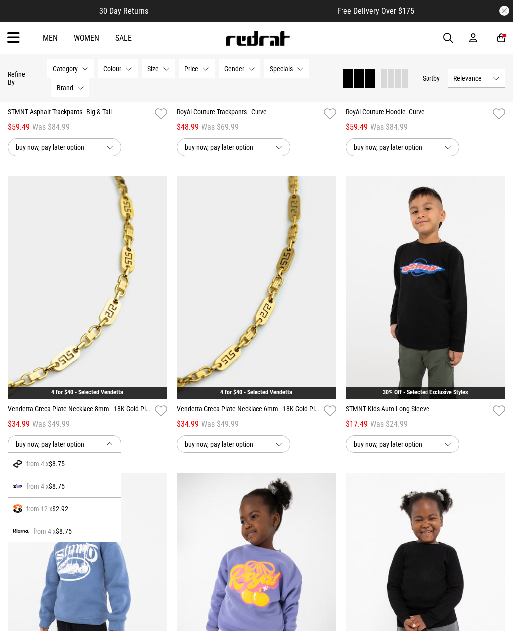
click at [113, 453] on button "buy now, pay later option" at bounding box center [64, 444] width 113 height 18
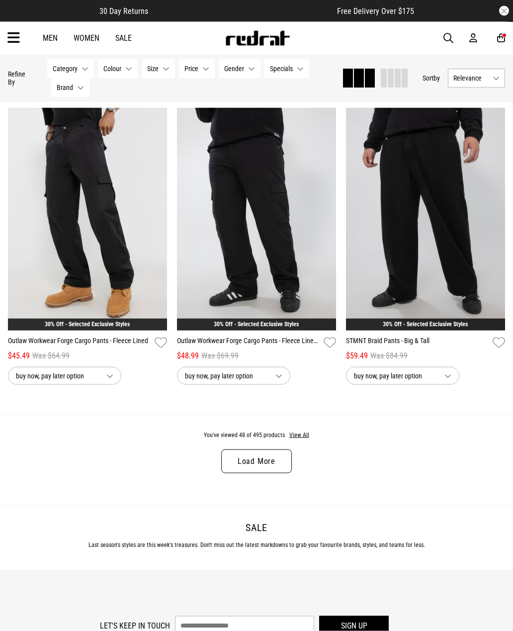
scroll to position [4553, 0]
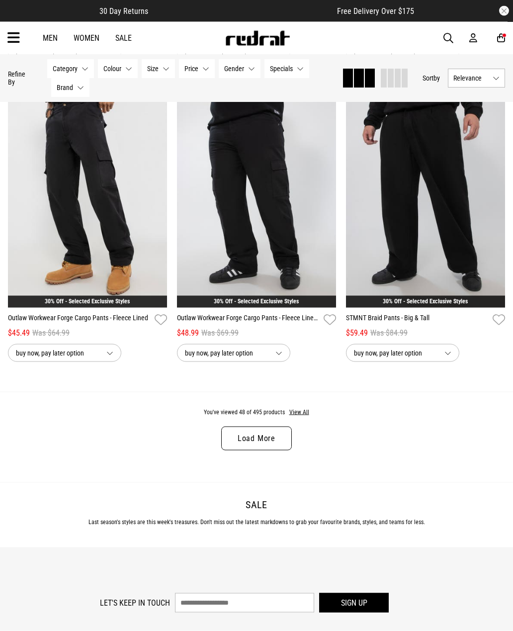
click at [273, 450] on link "Load More" at bounding box center [256, 438] width 71 height 24
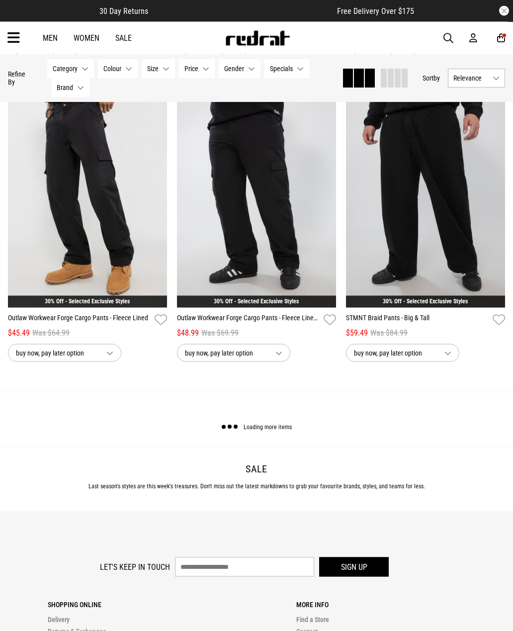
scroll to position [4554, 0]
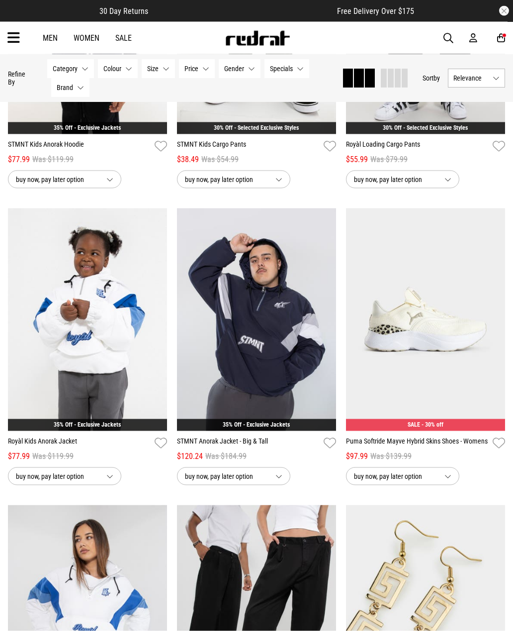
scroll to position [6210, 0]
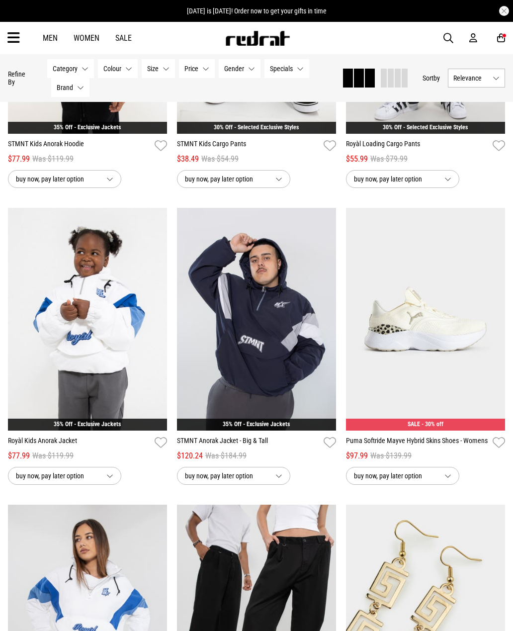
click at [289, 397] on img at bounding box center [256, 319] width 159 height 223
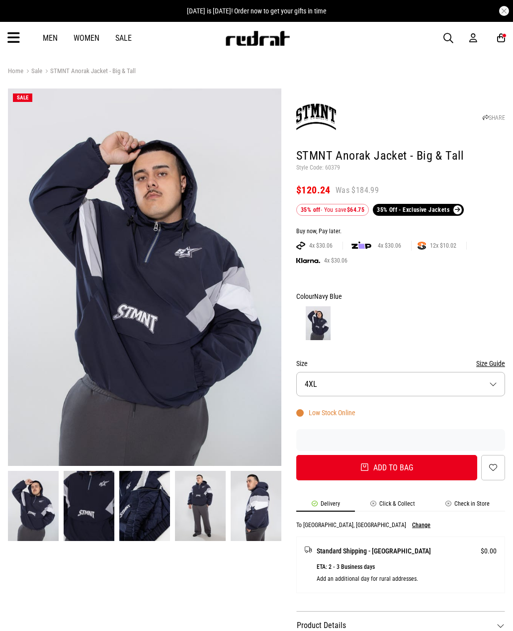
click at [370, 384] on button "Size 4XL" at bounding box center [400, 384] width 209 height 24
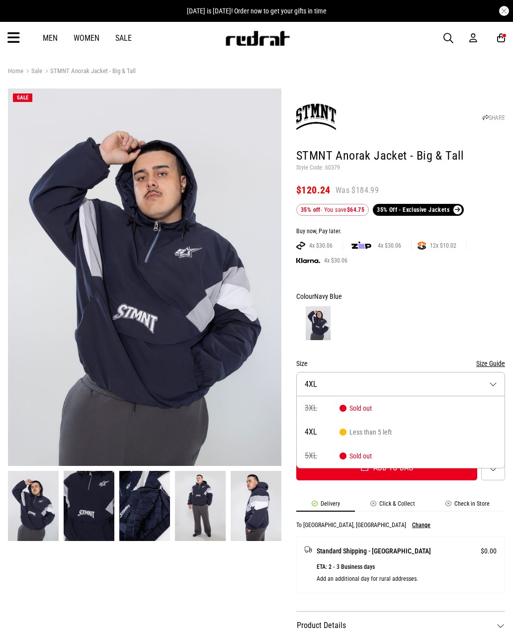
click at [370, 377] on button "Size 4XL" at bounding box center [400, 384] width 209 height 24
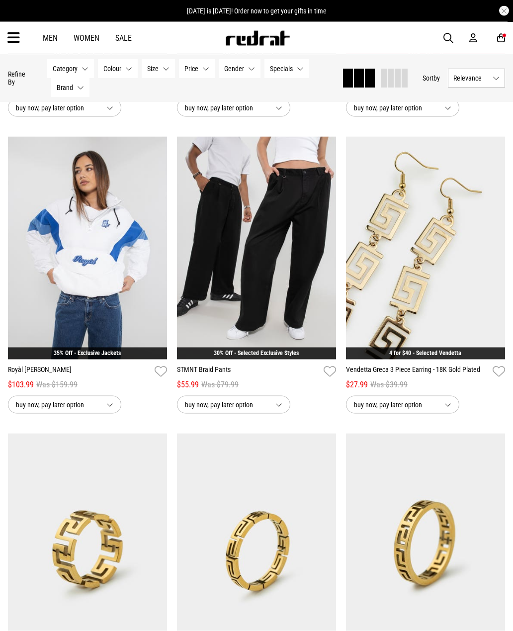
scroll to position [1888, 0]
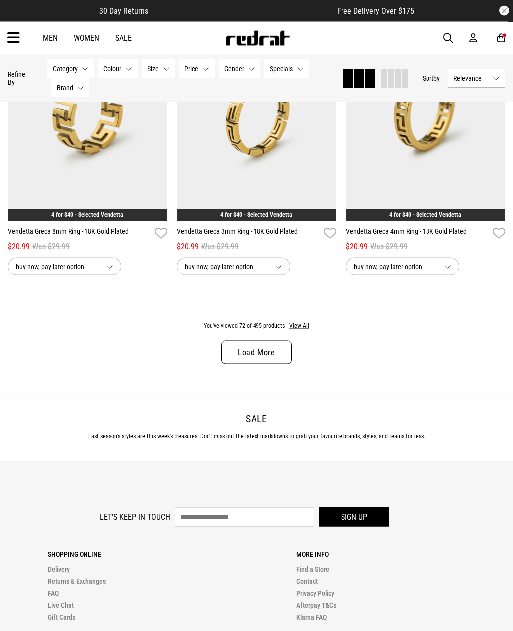
click at [280, 361] on link "Load More" at bounding box center [256, 352] width 71 height 24
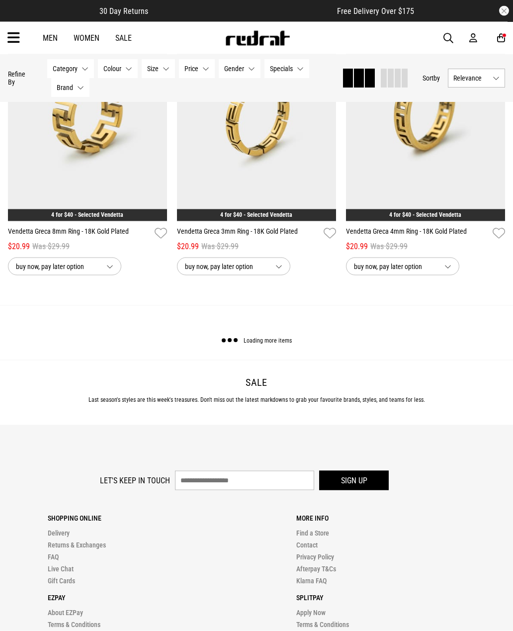
scroll to position [2322, 0]
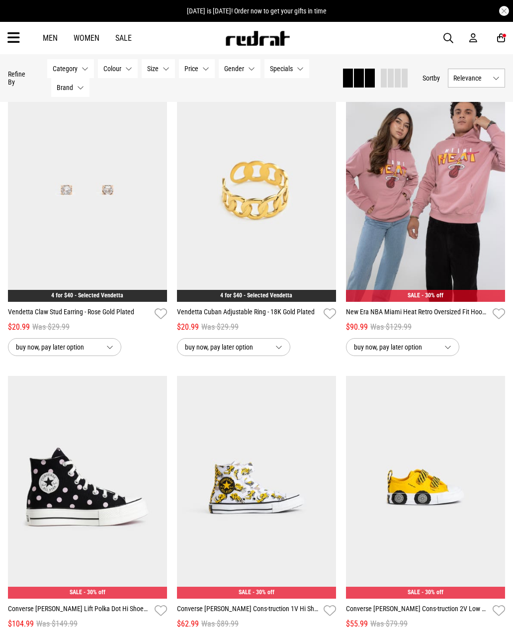
scroll to position [4318, 0]
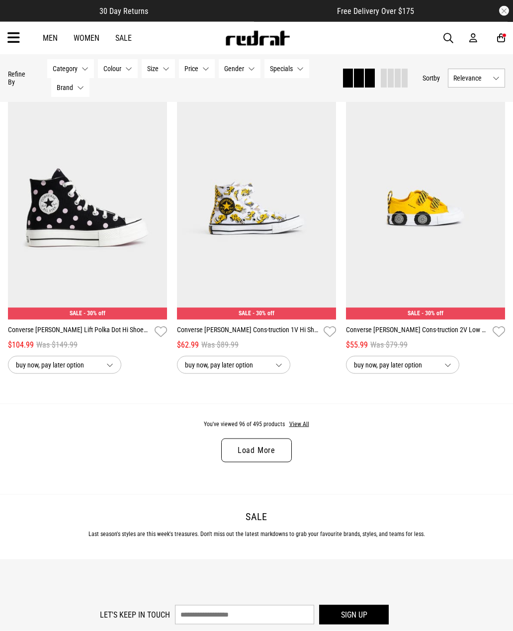
click at [277, 462] on link "Load More" at bounding box center [256, 450] width 71 height 24
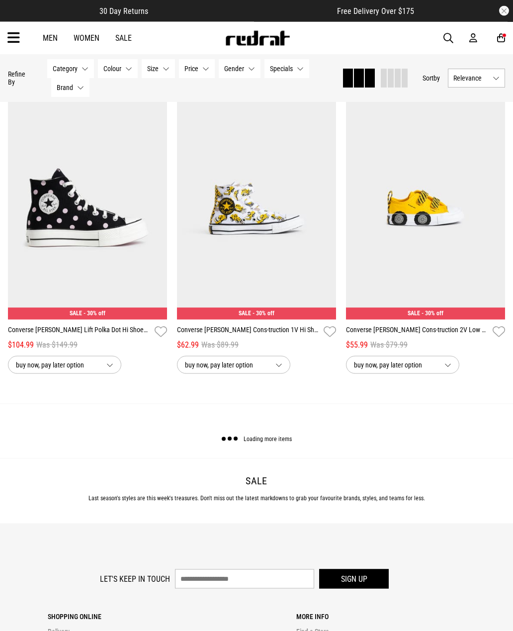
scroll to position [4598, 0]
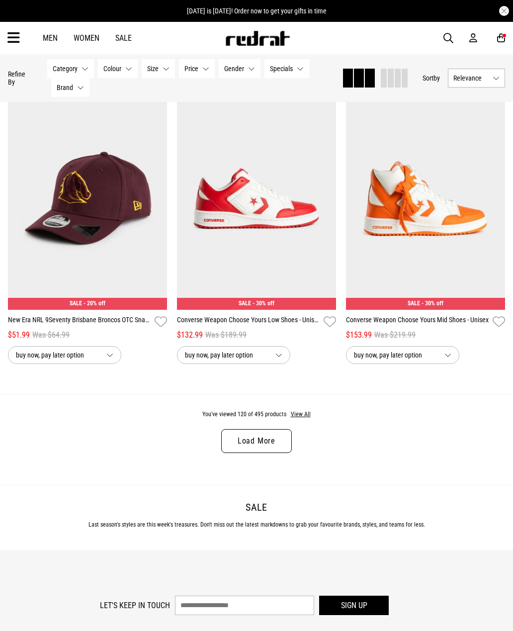
scroll to position [6982, 0]
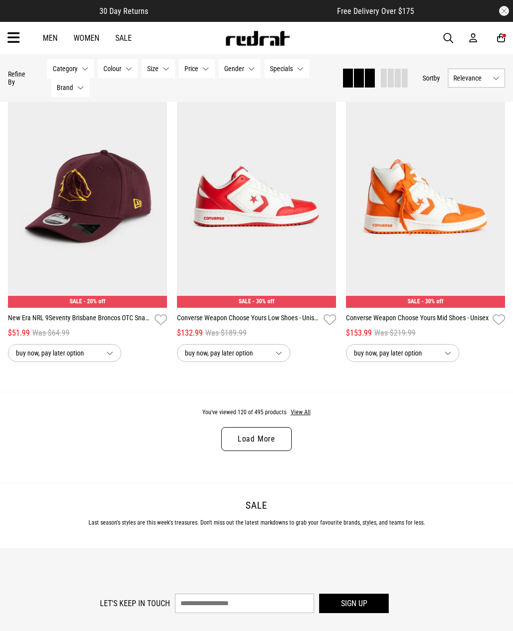
click at [269, 451] on link "Load More" at bounding box center [256, 439] width 71 height 24
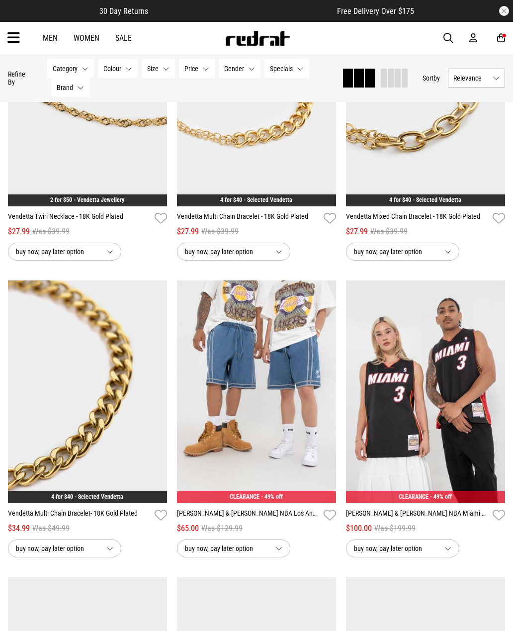
scroll to position [8865, 0]
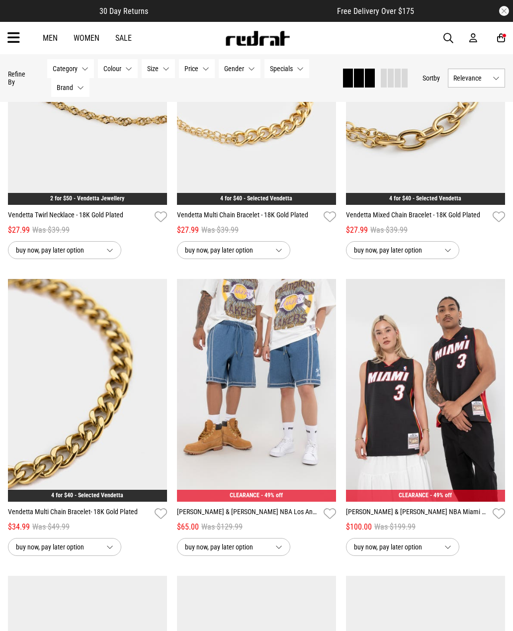
click at [288, 420] on img at bounding box center [256, 390] width 159 height 223
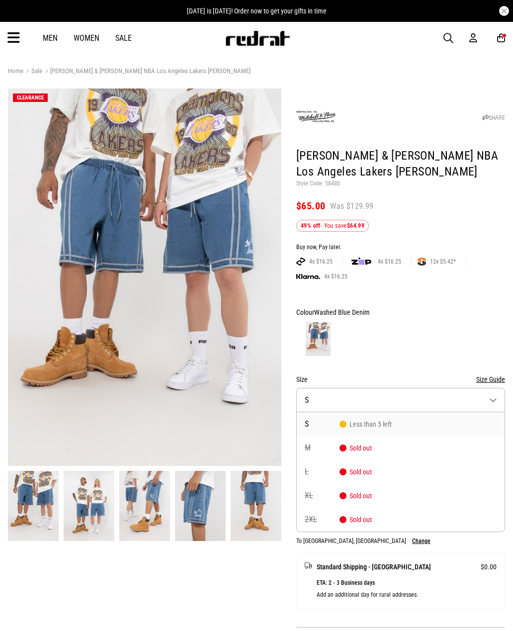
click at [423, 321] on div at bounding box center [400, 339] width 209 height 37
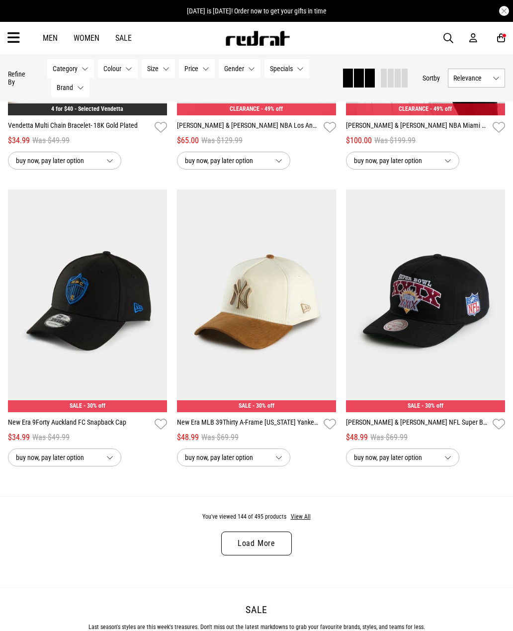
scroll to position [2132, 0]
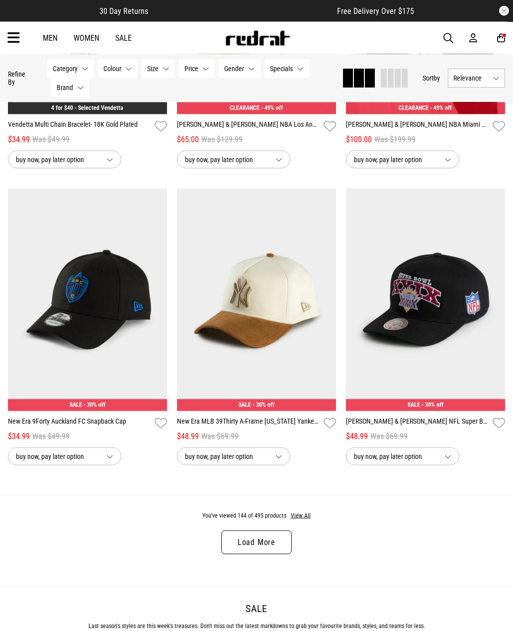
click at [288, 545] on link "Load More" at bounding box center [256, 542] width 71 height 24
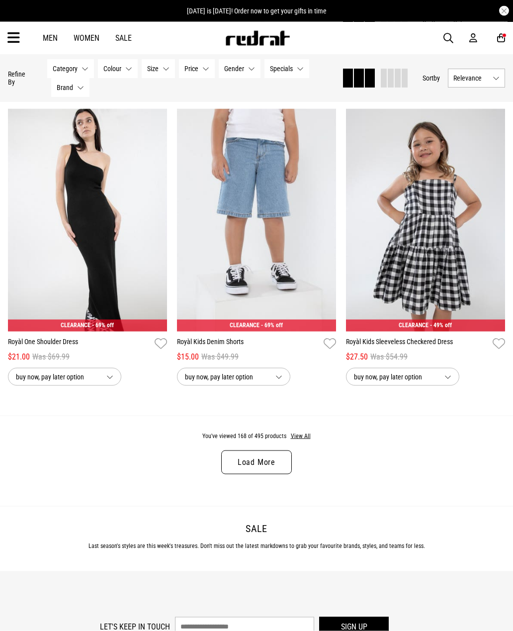
scroll to position [4586, 0]
click at [281, 474] on link "Load More" at bounding box center [256, 462] width 71 height 24
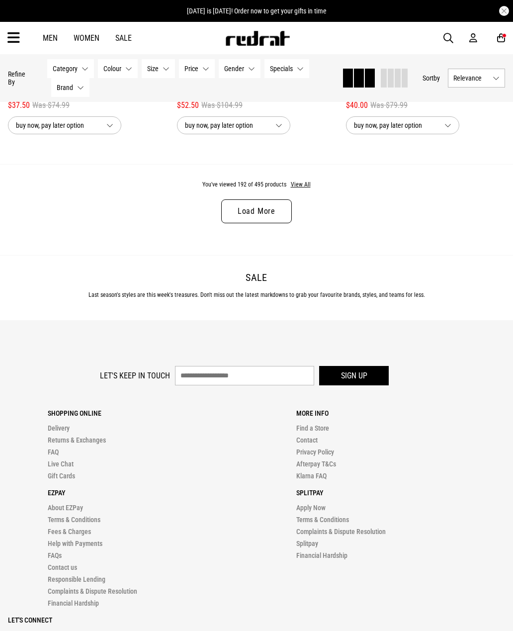
scroll to position [7460, 0]
